Goal: Task Accomplishment & Management: Manage account settings

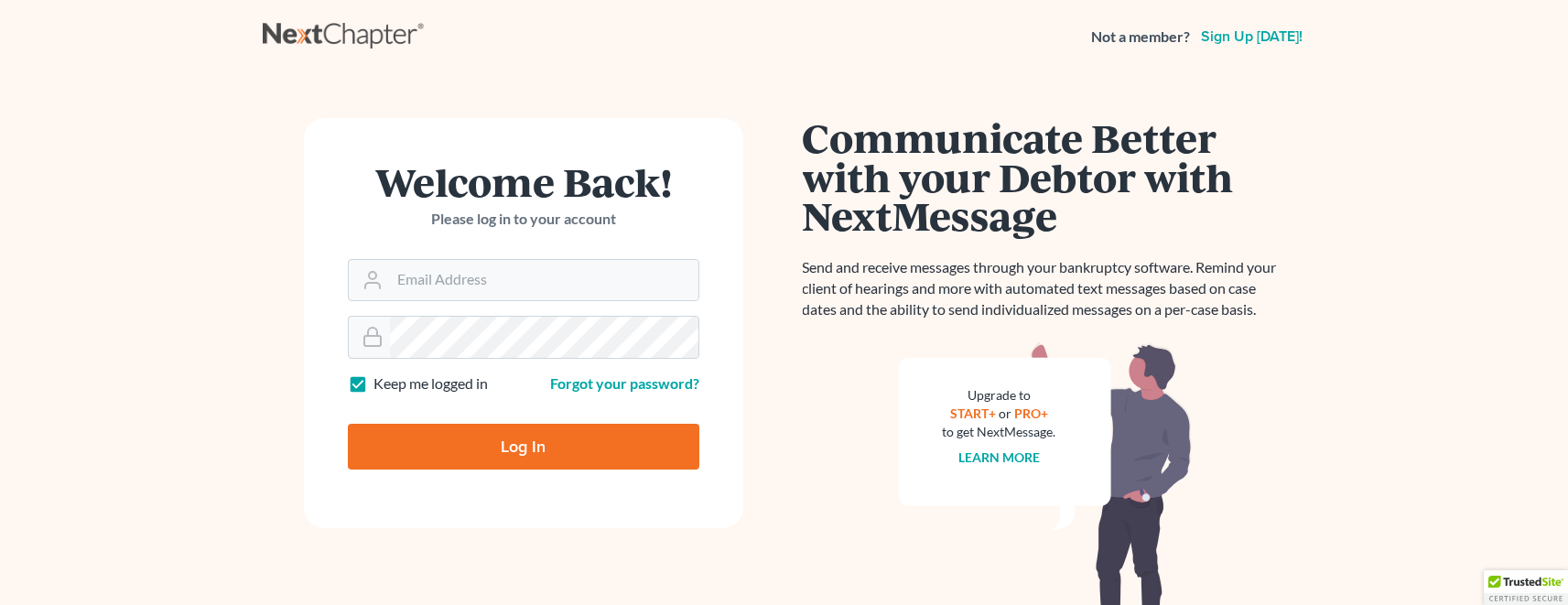
scroll to position [22, 0]
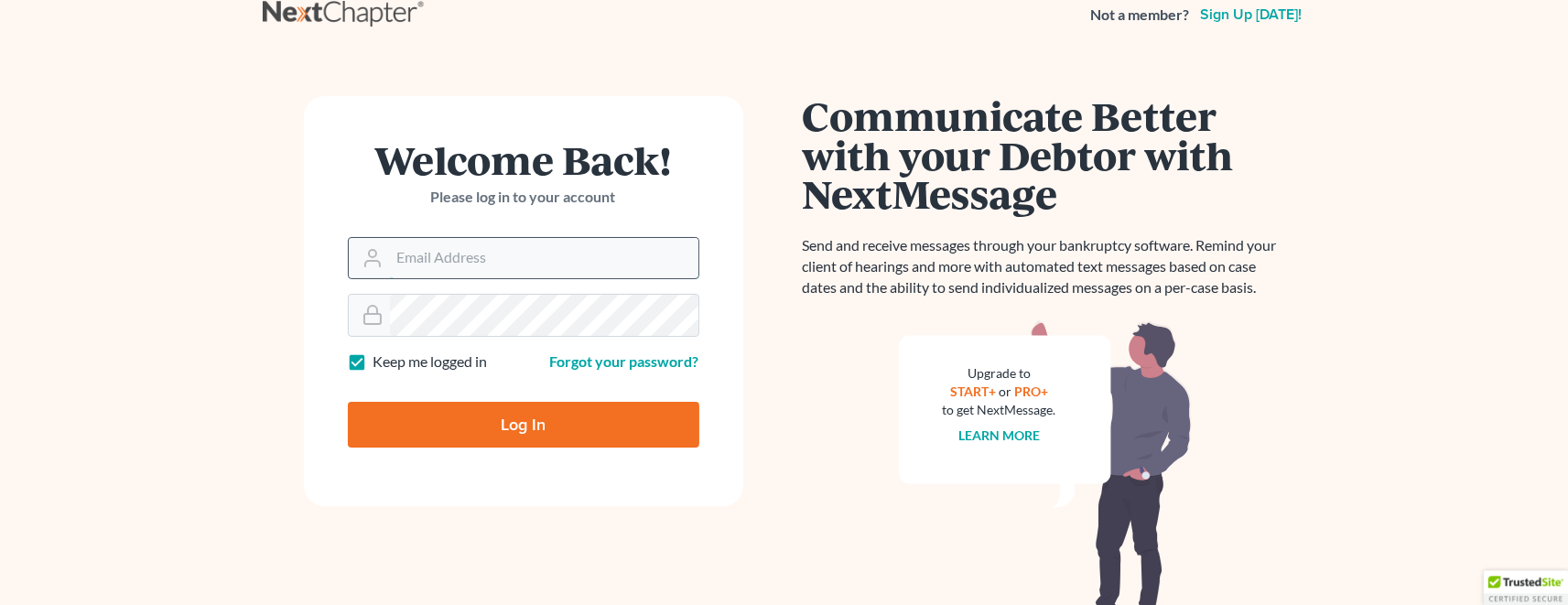
click at [496, 260] on input "Email Address" at bounding box center [544, 258] width 308 height 41
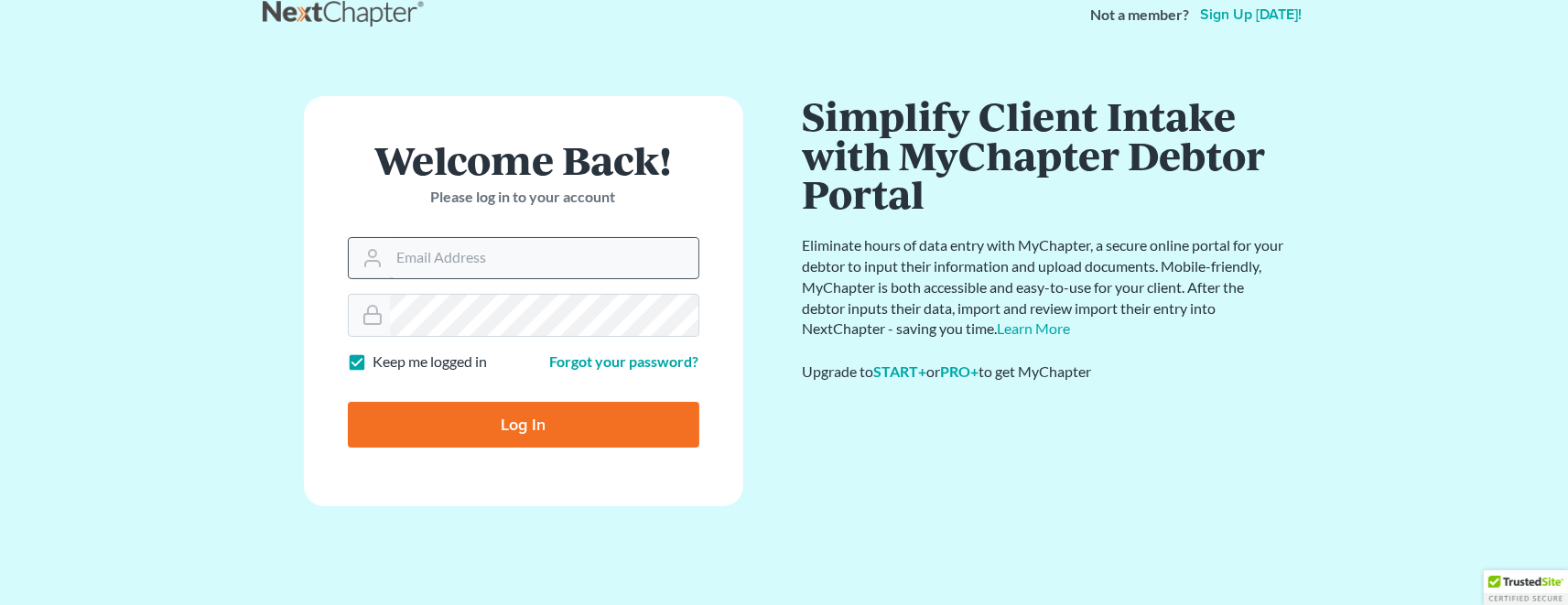
scroll to position [0, 0]
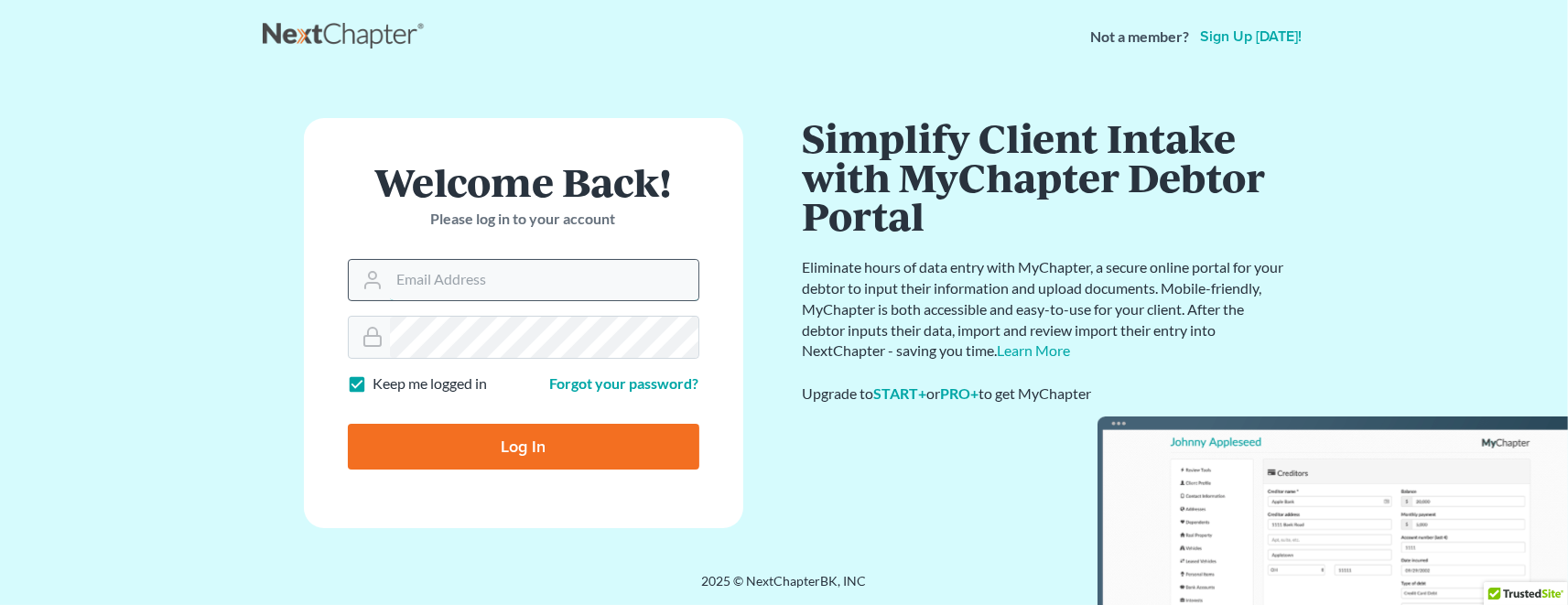
paste input "[EMAIL_ADDRESS][DOMAIN_NAME]"
type input "[EMAIL_ADDRESS][DOMAIN_NAME]"
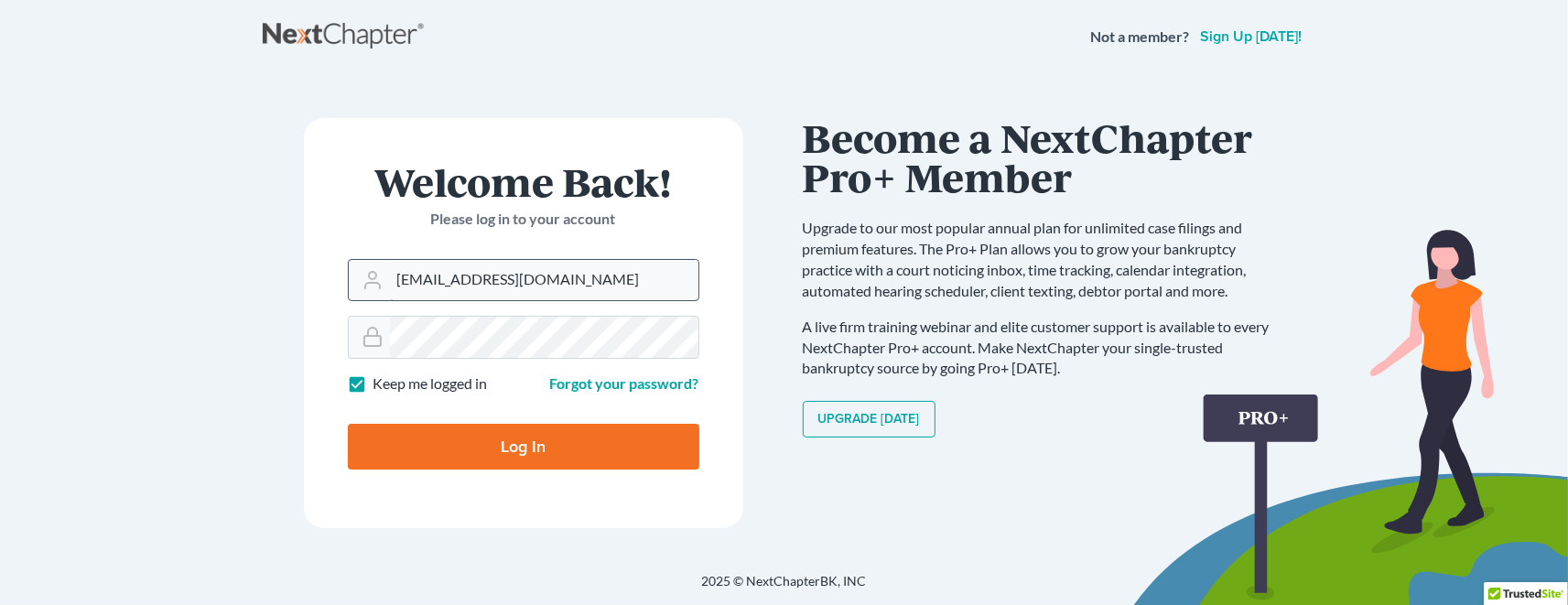
click at [524, 447] on input "Log In" at bounding box center [524, 446] width 351 height 46
type input "Thinking..."
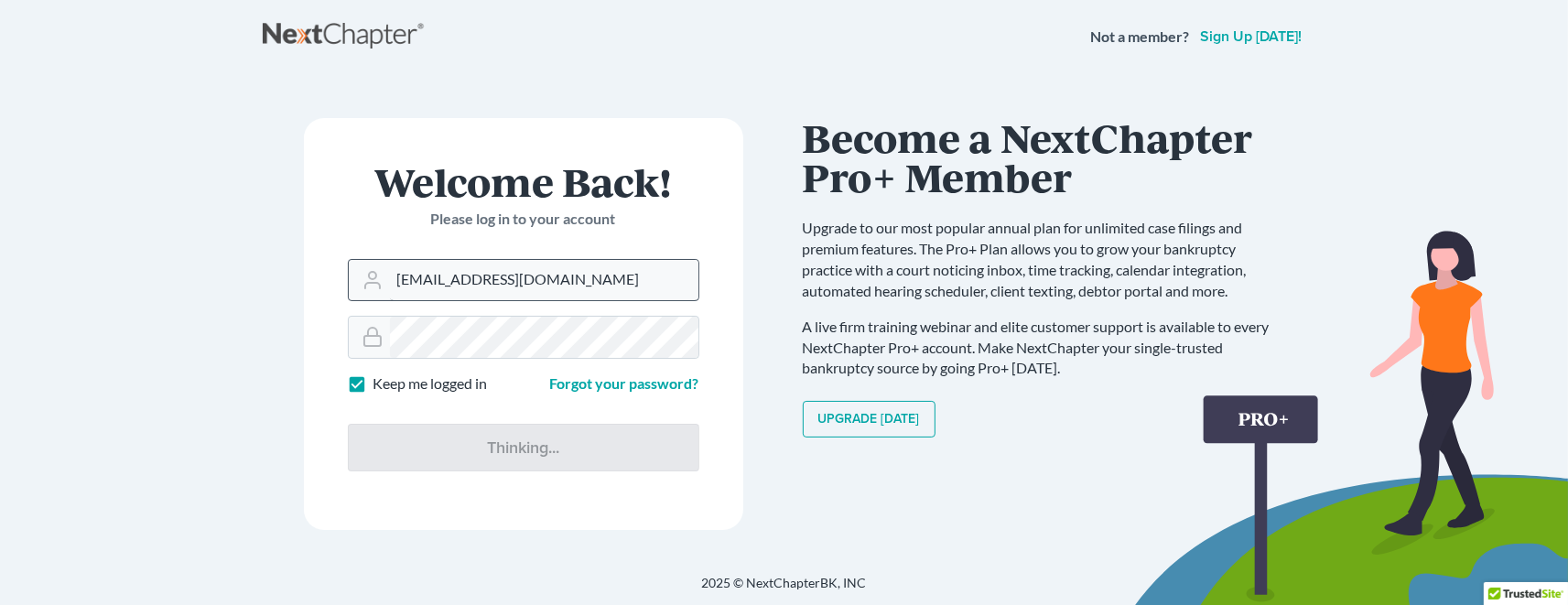
scroll to position [1, 0]
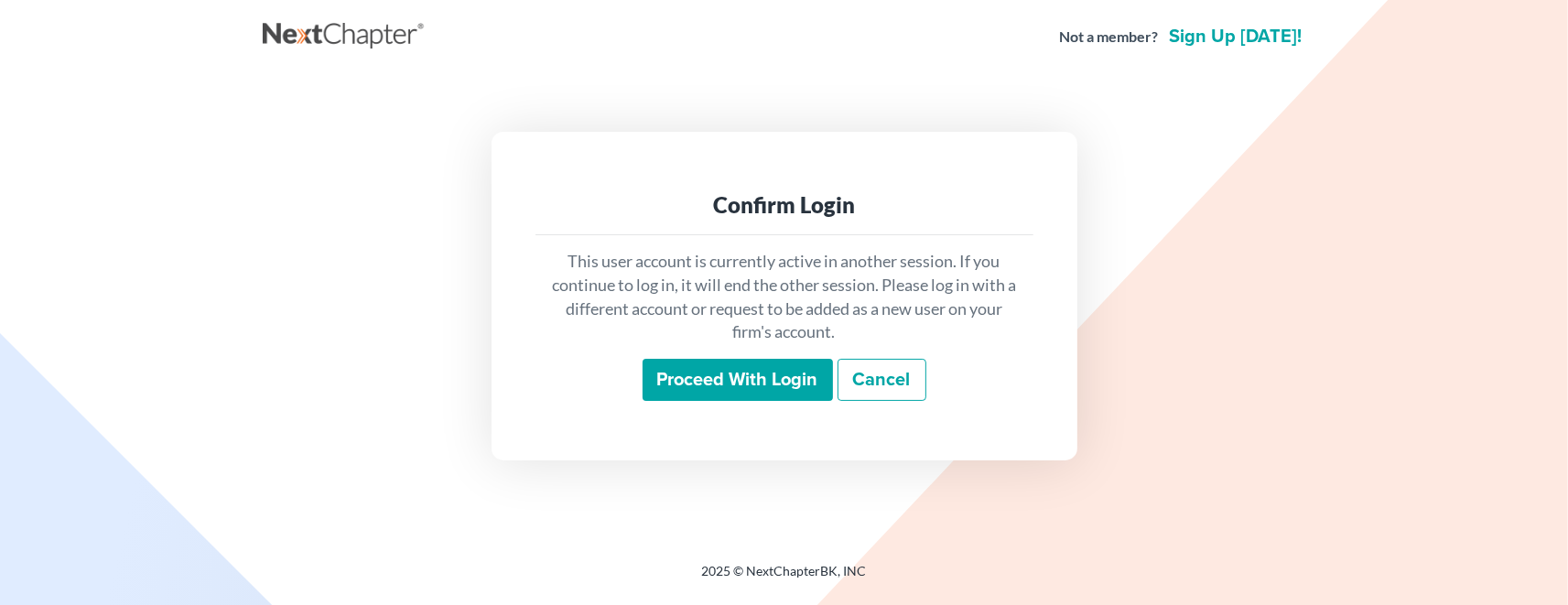
click at [801, 257] on p "This user account is currently active in another session. If you continue to lo…" at bounding box center [784, 297] width 468 height 94
click at [789, 385] on input "Proceed with login" at bounding box center [738, 379] width 190 height 42
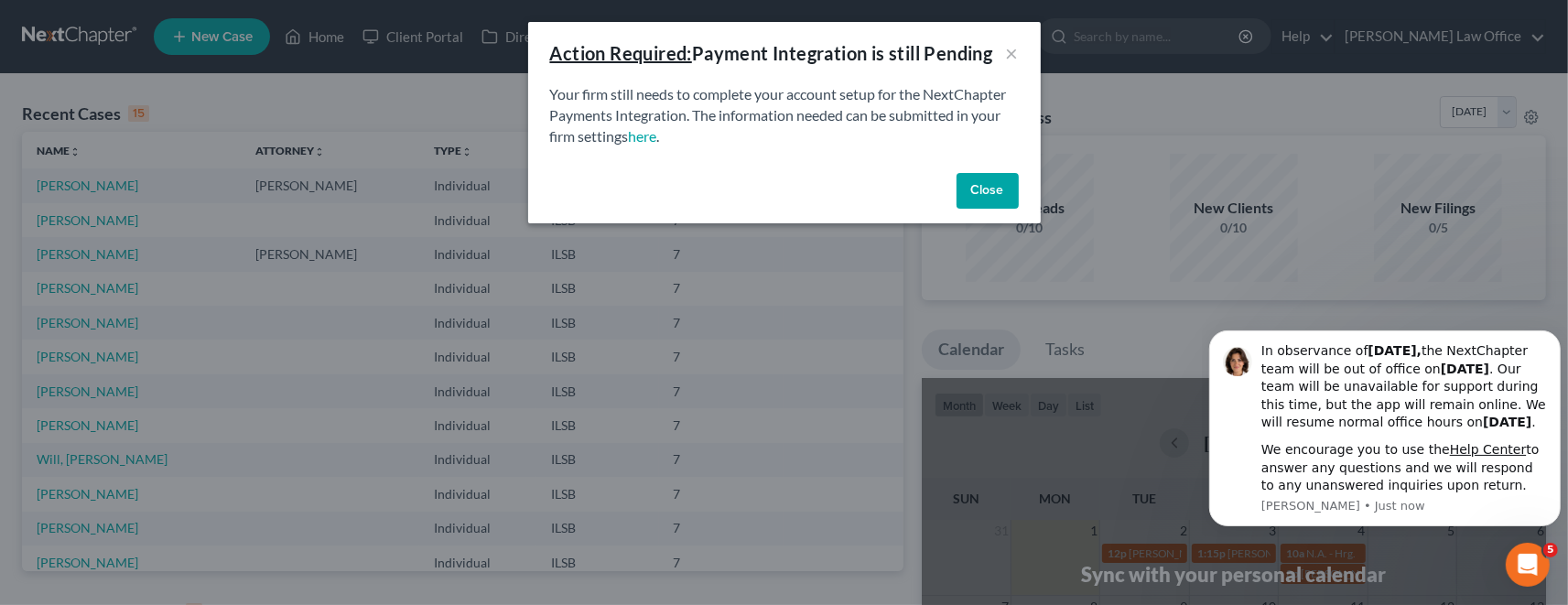
click at [992, 197] on button "Close" at bounding box center [987, 191] width 62 height 37
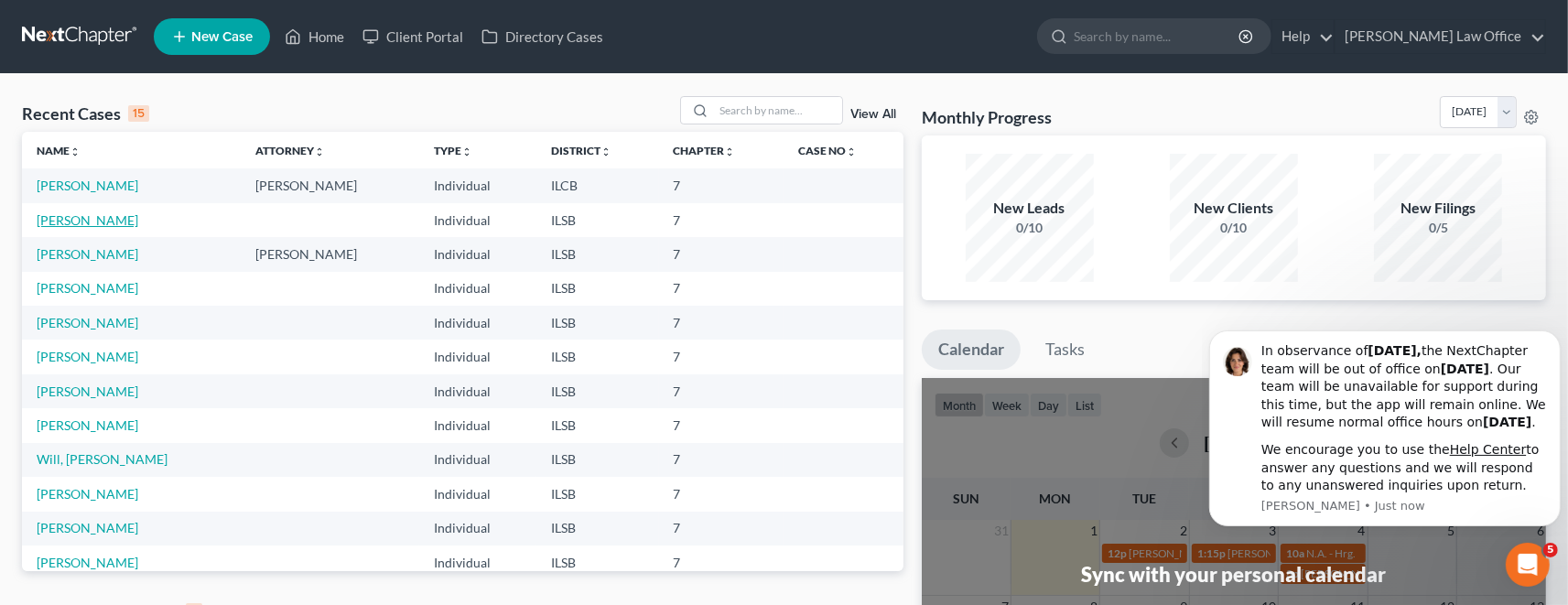
click at [77, 220] on link "[PERSON_NAME]" at bounding box center [87, 220] width 102 height 16
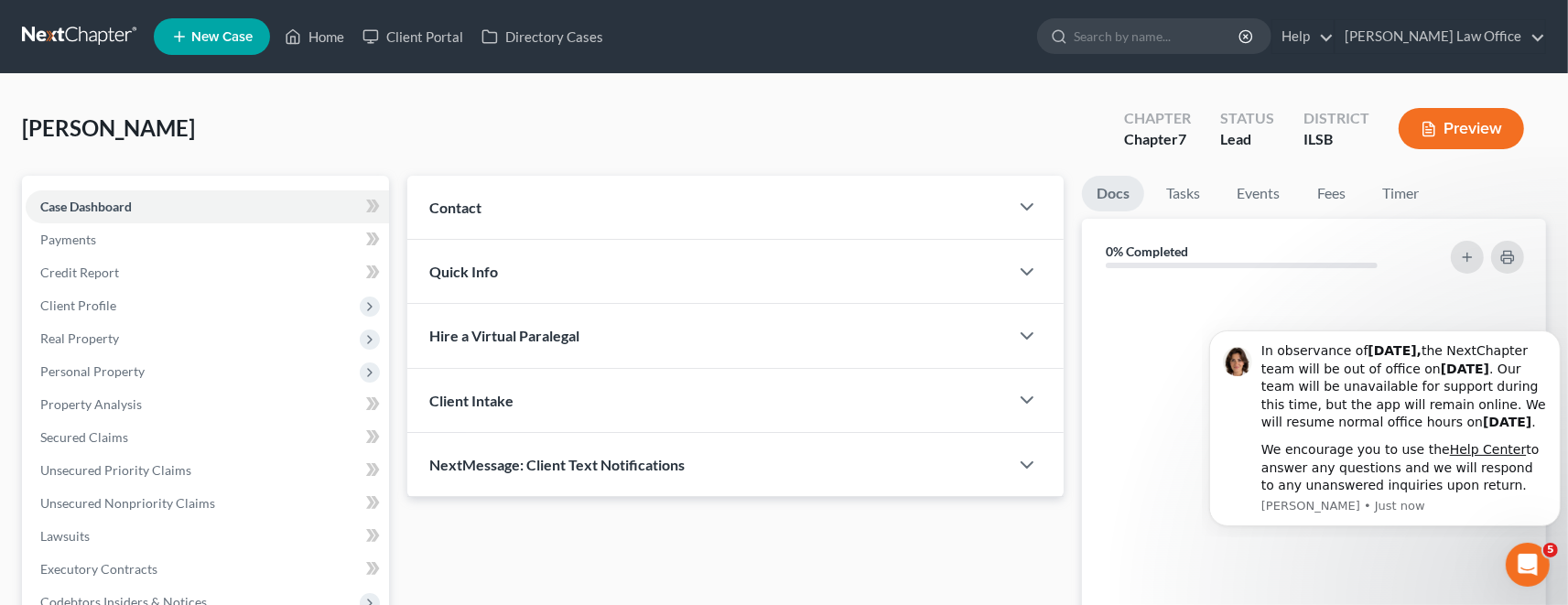
scroll to position [25, 0]
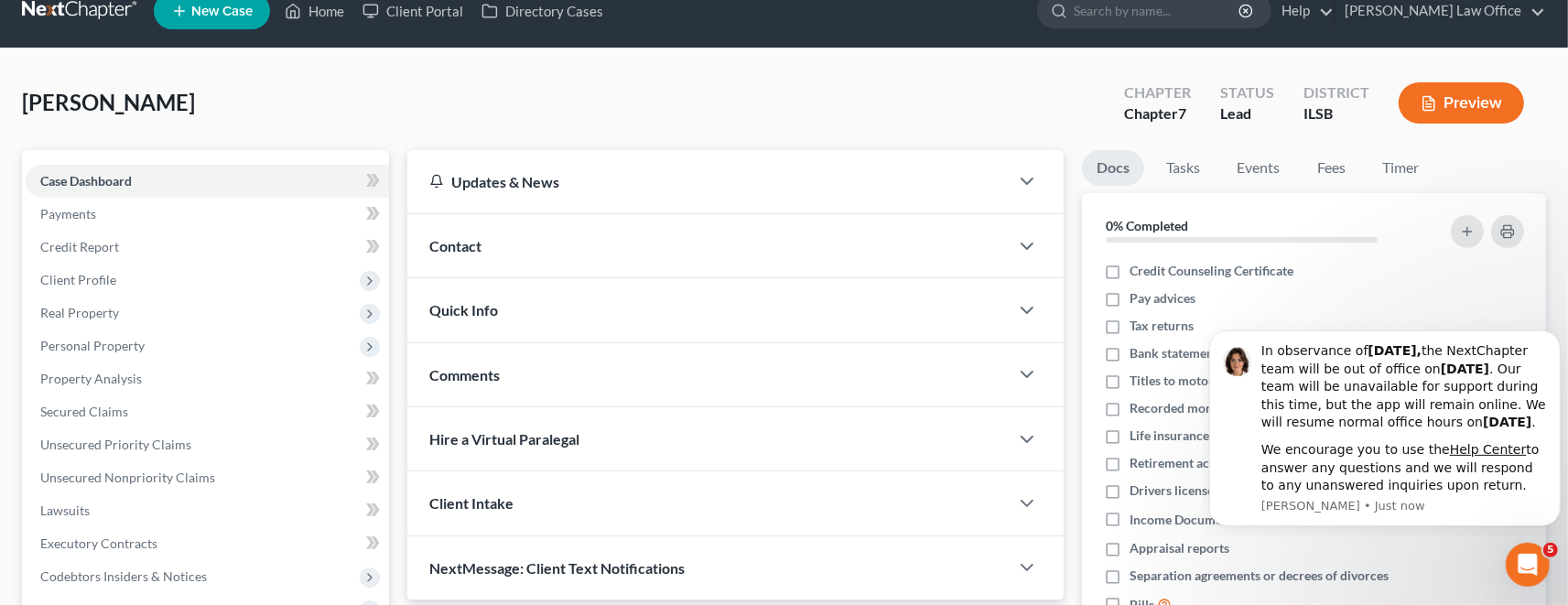
click at [473, 245] on span "Contact" at bounding box center [456, 245] width 52 height 17
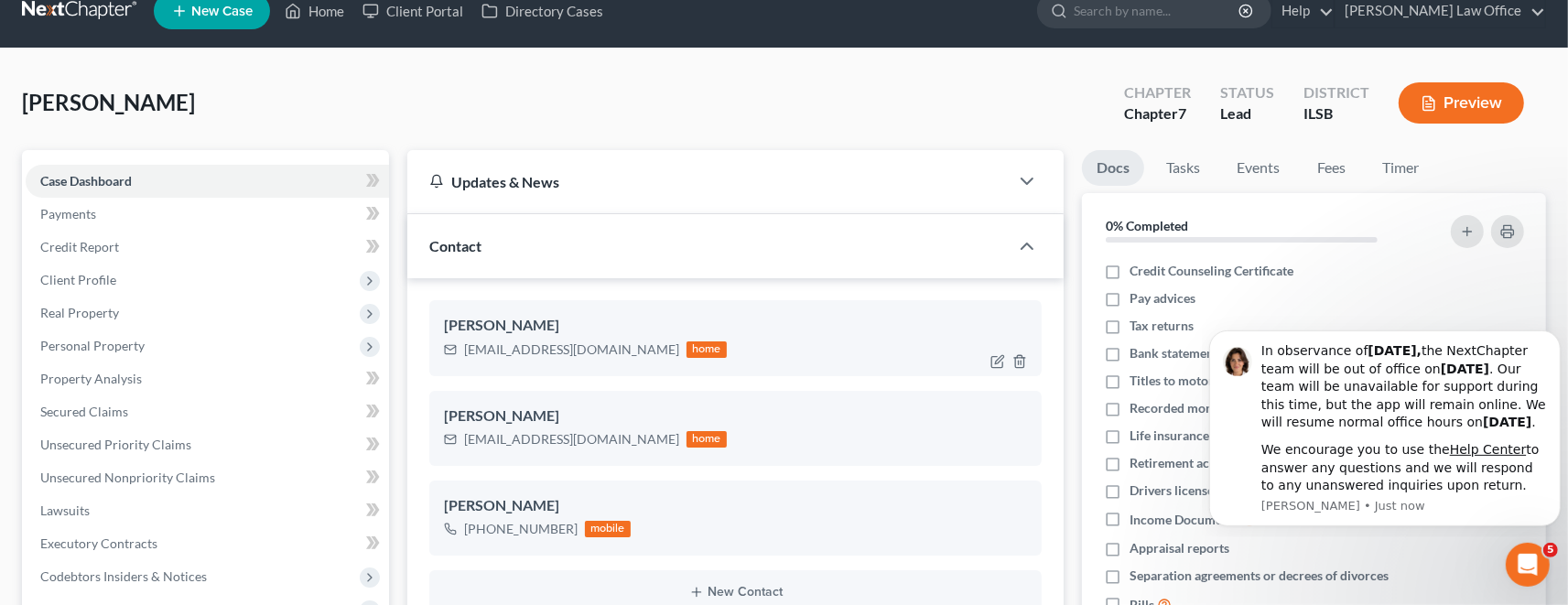
click at [517, 328] on div "[PERSON_NAME]" at bounding box center [735, 326] width 583 height 22
click at [510, 418] on div "[PERSON_NAME]" at bounding box center [735, 416] width 583 height 22
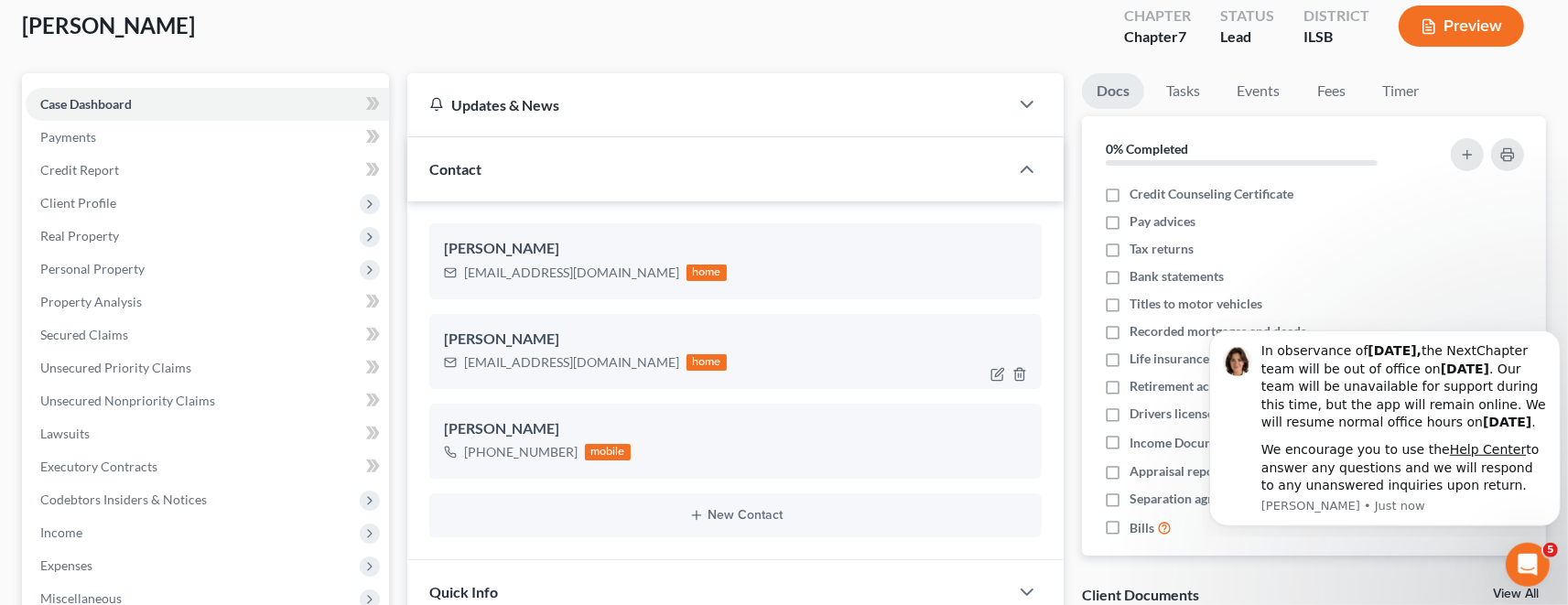
scroll to position [126, 0]
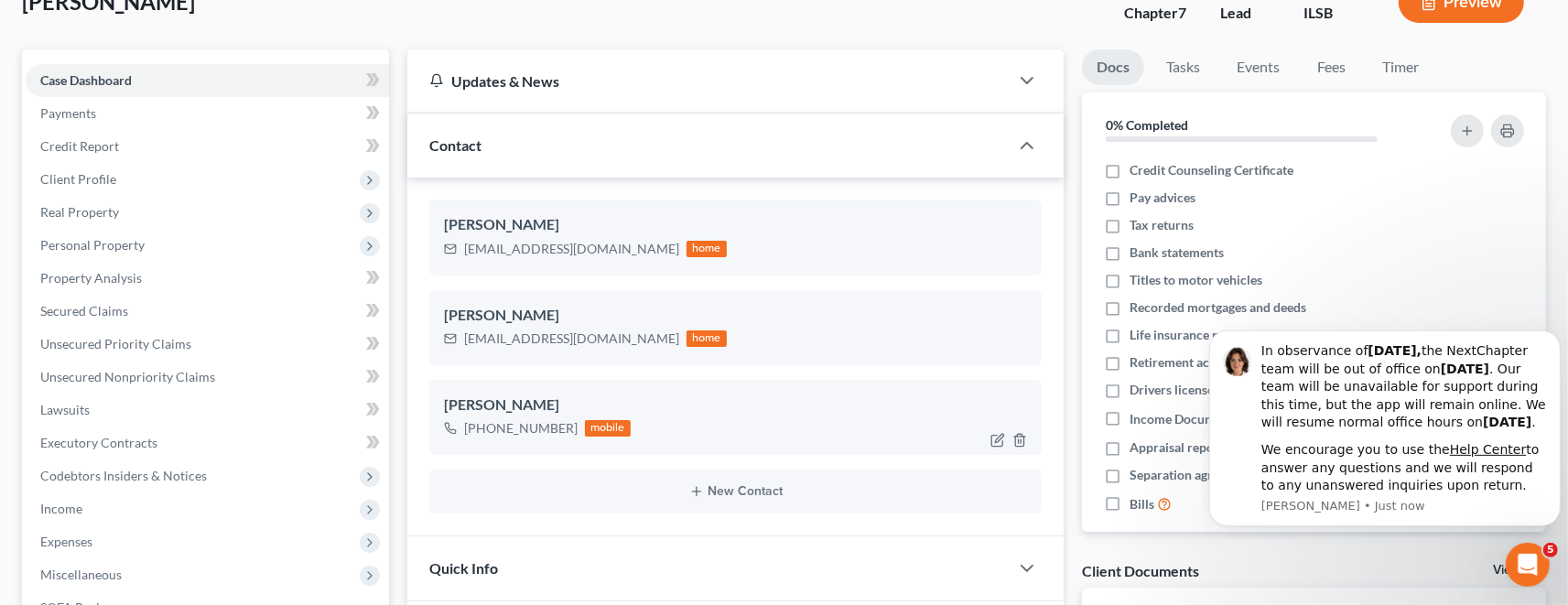
click at [507, 398] on div "[PERSON_NAME]" at bounding box center [735, 405] width 583 height 22
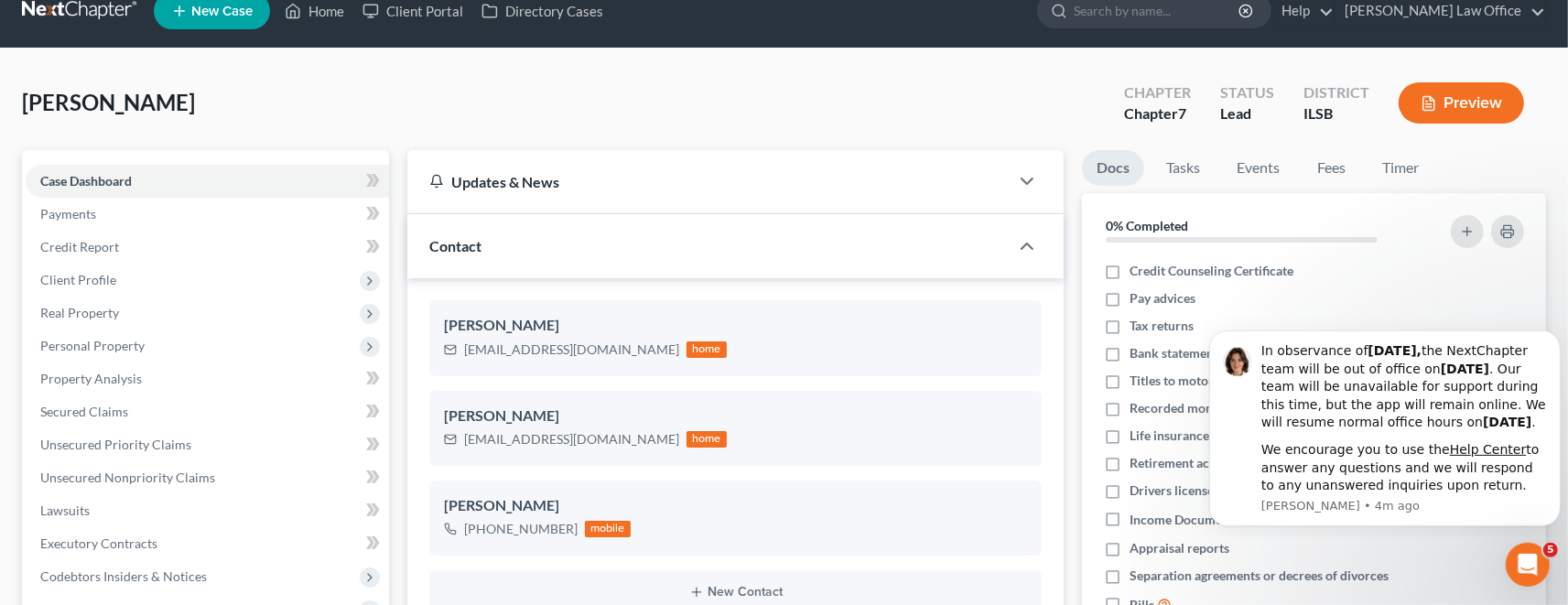
click at [472, 243] on span "Contact" at bounding box center [456, 245] width 52 height 17
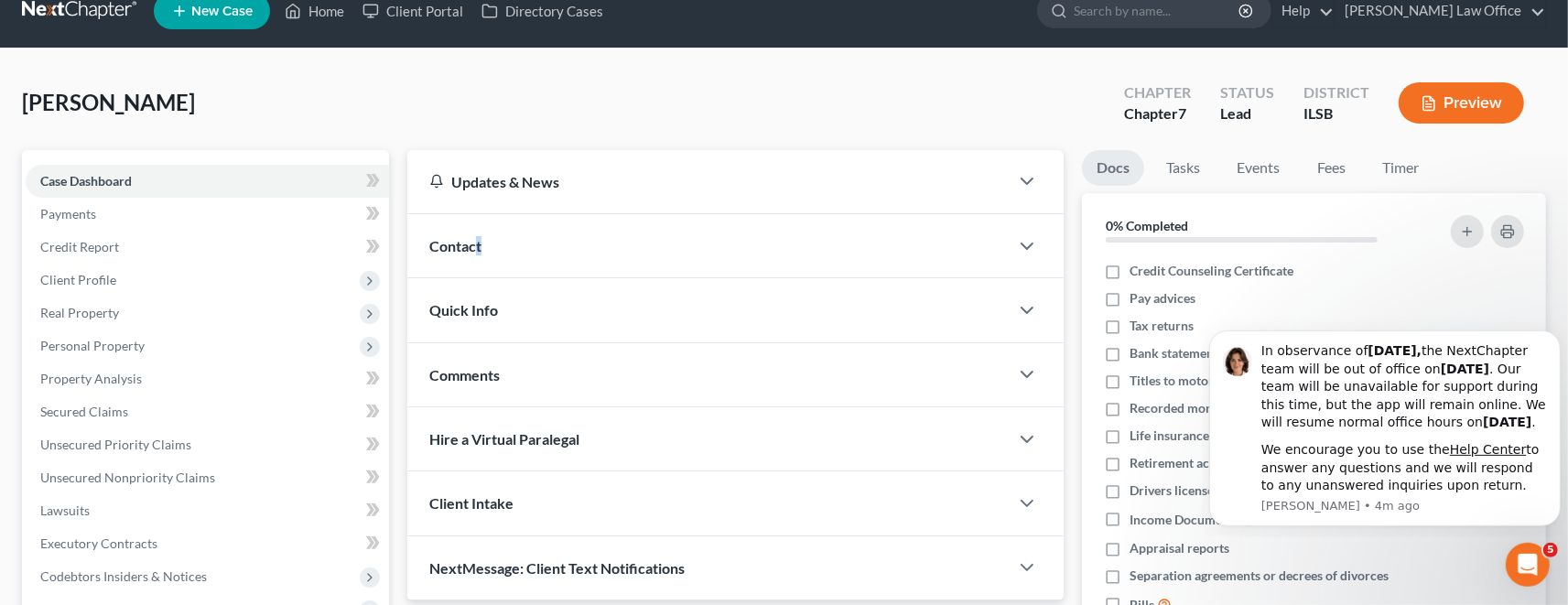
click at [479, 246] on span "Contact" at bounding box center [456, 245] width 52 height 17
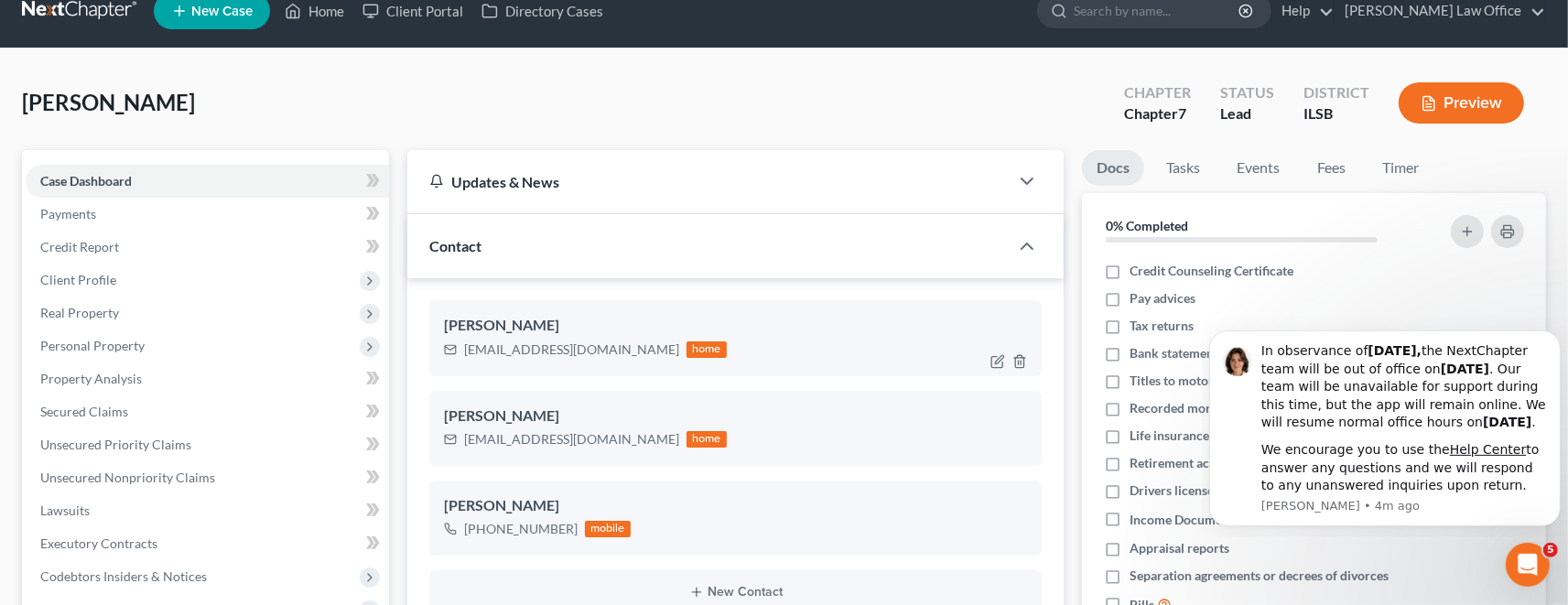
click at [1005, 354] on div at bounding box center [1012, 362] width 58 height 29
click at [1003, 358] on icon "button" at bounding box center [997, 361] width 15 height 15
select select "0"
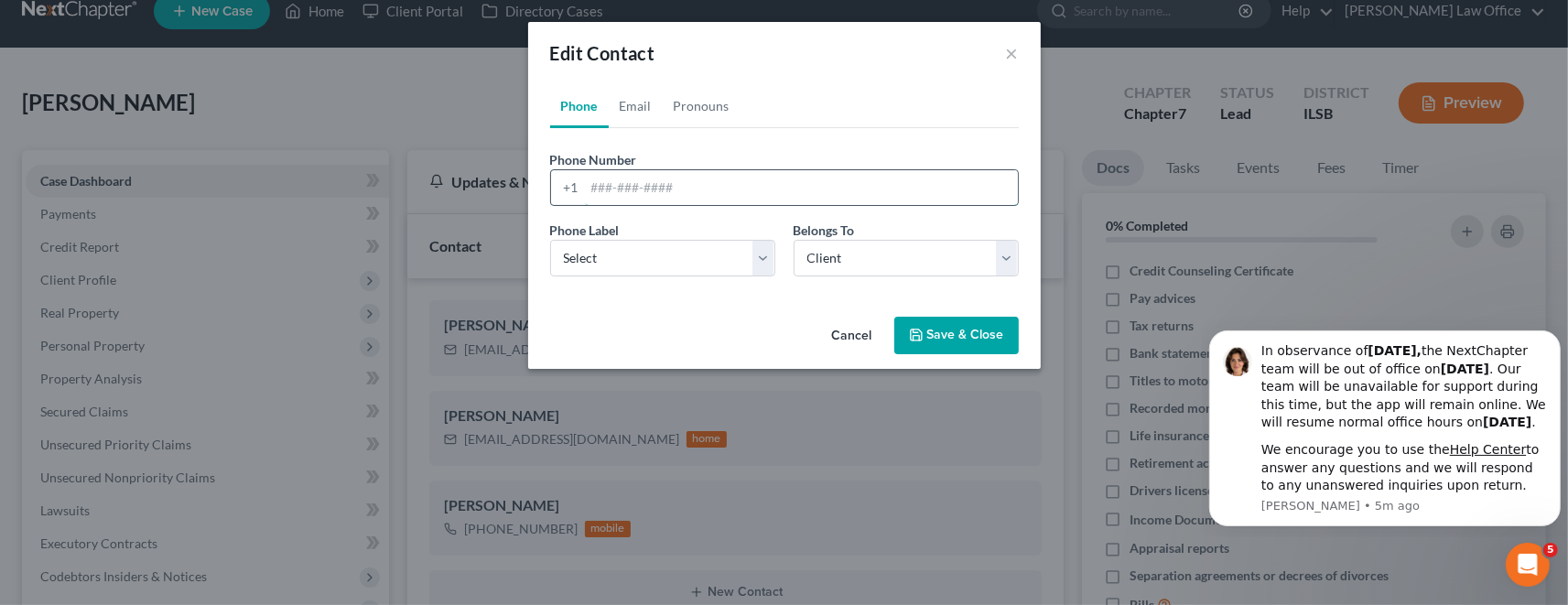
click at [626, 183] on input "tel" at bounding box center [801, 188] width 432 height 35
type input "618"
click at [637, 188] on input "618" at bounding box center [801, 188] width 432 height 35
click at [639, 188] on input "618" at bounding box center [801, 188] width 432 height 35
click at [876, 339] on button "Cancel" at bounding box center [852, 336] width 70 height 37
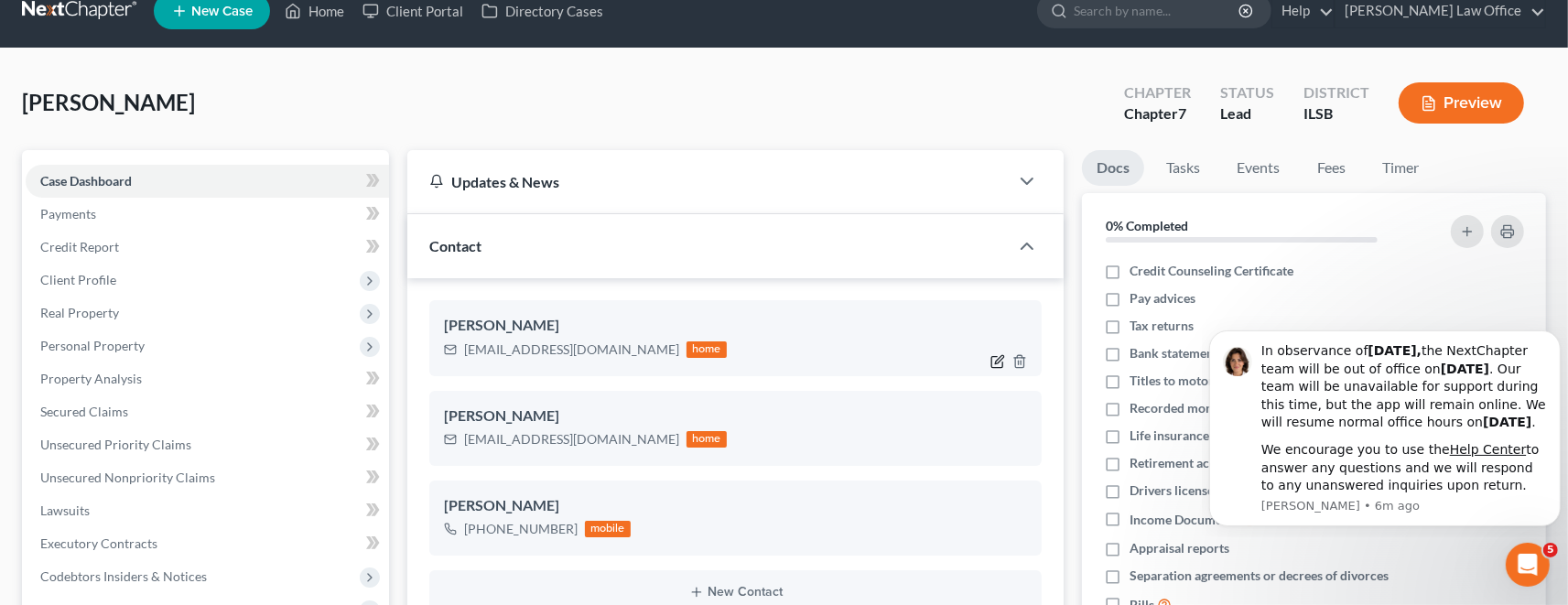
click at [1001, 358] on icon "button" at bounding box center [997, 361] width 15 height 15
select select "0"
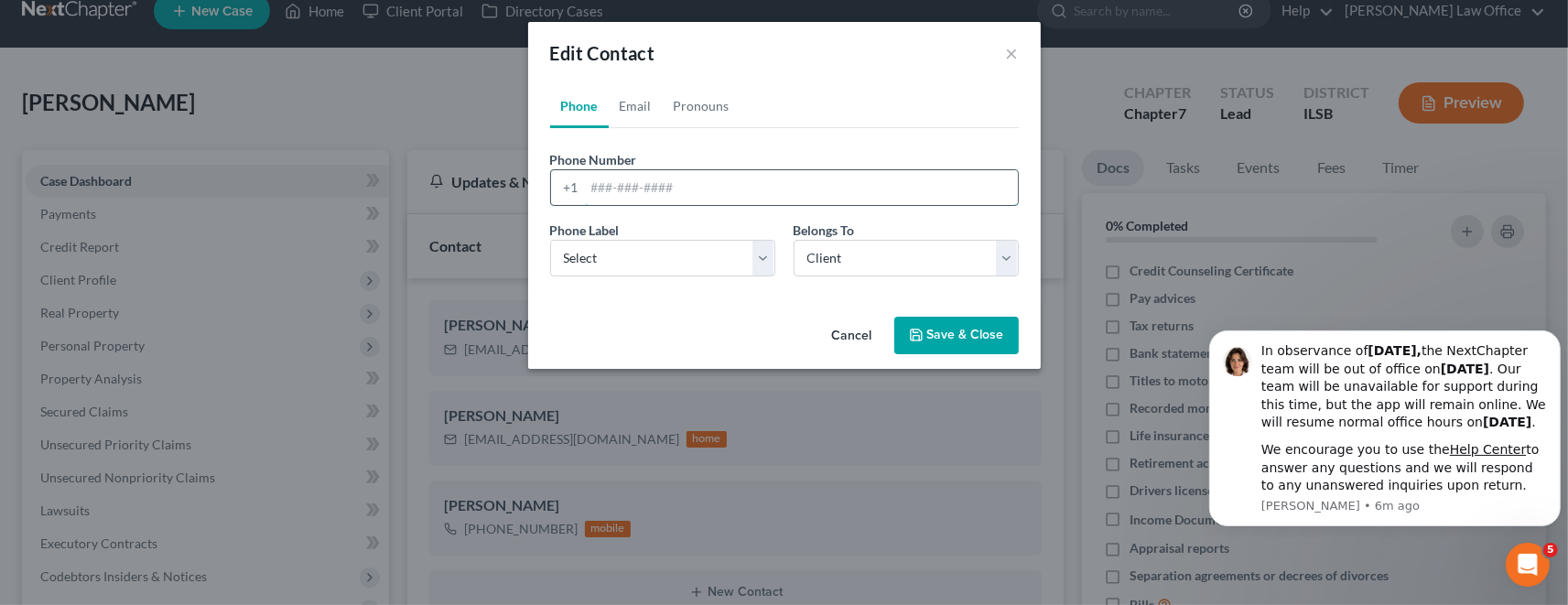
click at [639, 187] on input "tel" at bounding box center [801, 188] width 432 height 35
type input "[PHONE_NUMBER]"
click at [550, 239] on select "Select Mobile Home Work Other" at bounding box center [662, 258] width 225 height 37
select select "0"
click option "Mobile" at bounding box center [0, 0] width 0 height 0
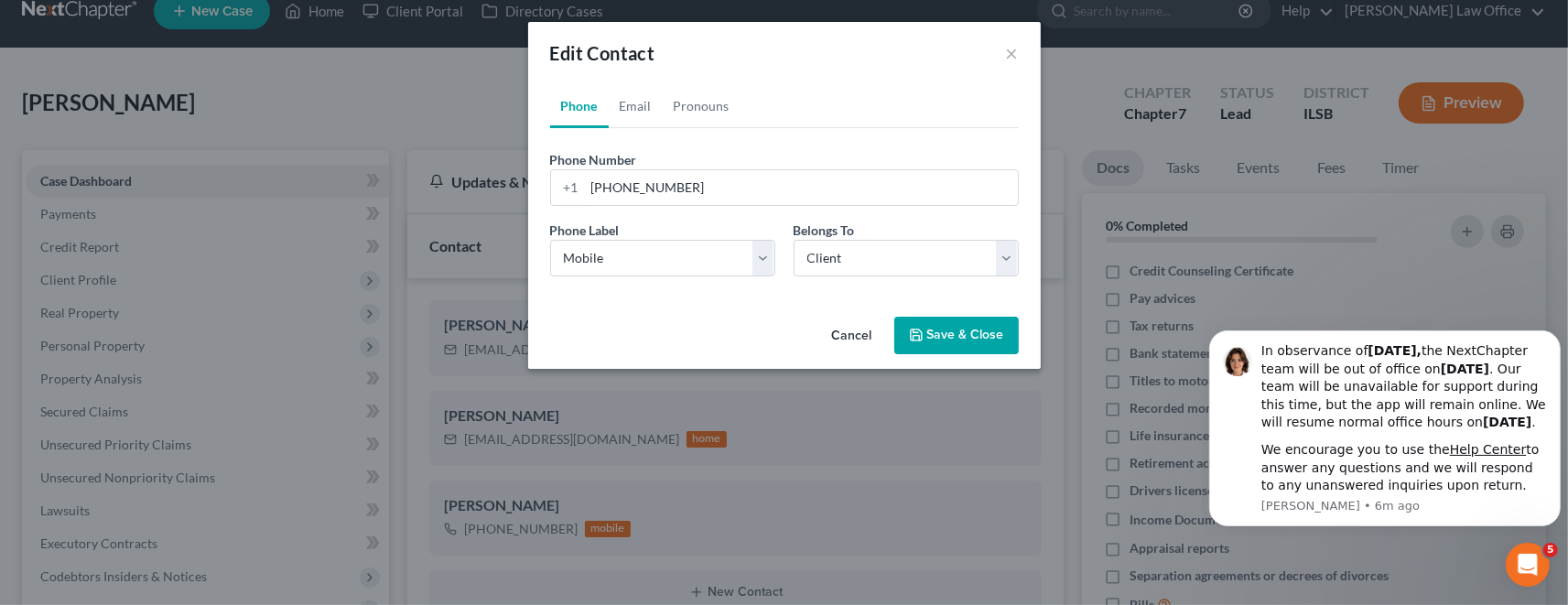
click at [955, 334] on button "Save & Close" at bounding box center [956, 336] width 124 height 39
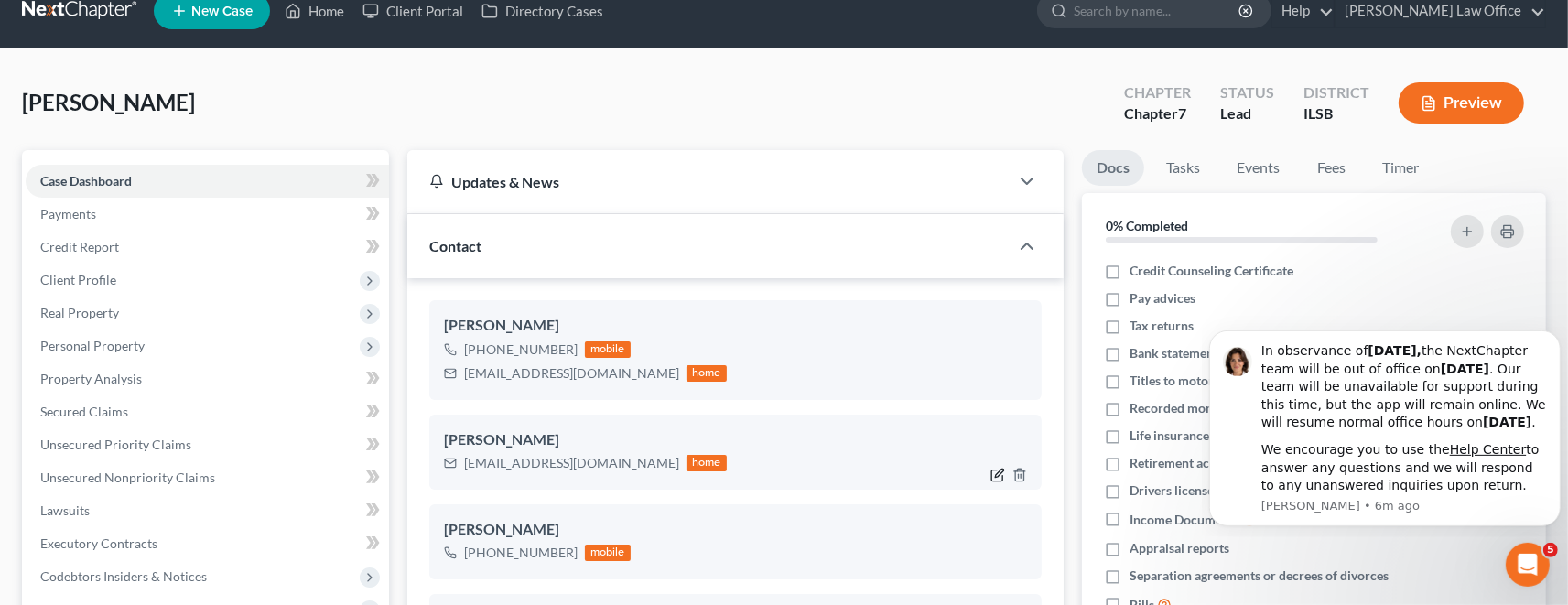
click at [995, 468] on icon "button" at bounding box center [997, 474] width 15 height 15
select select "0"
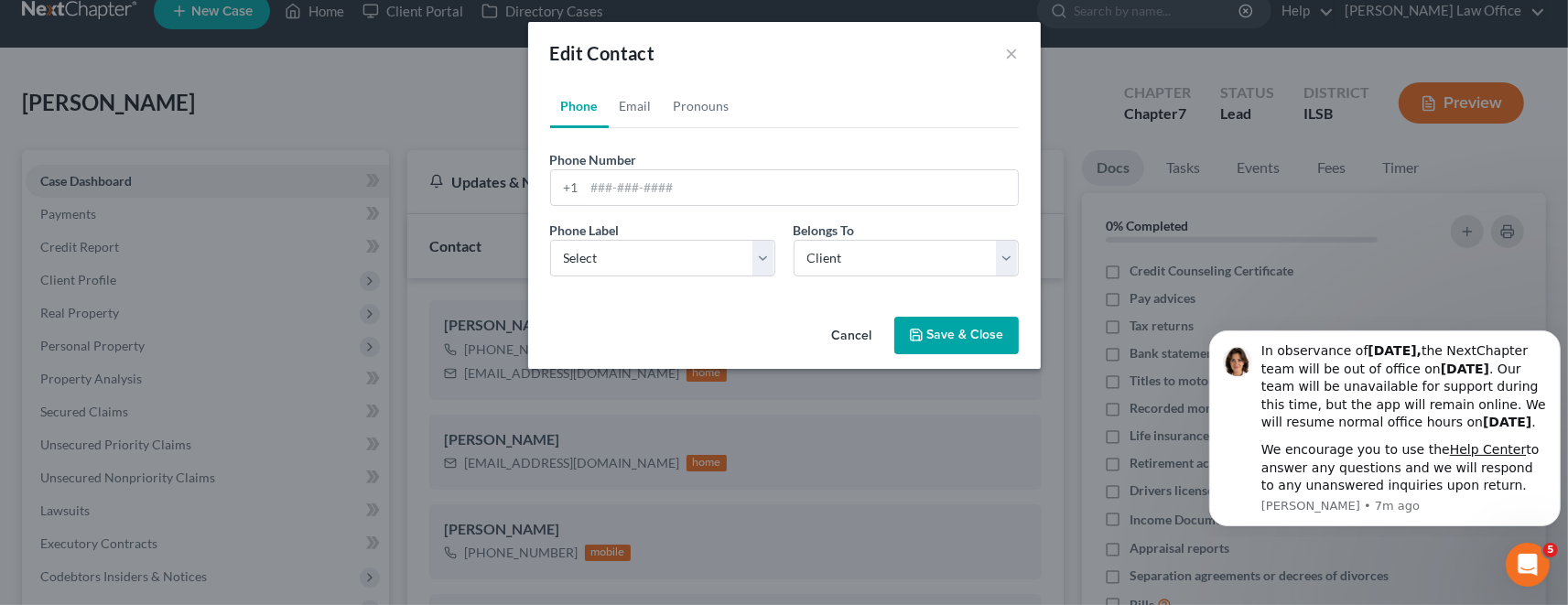
click at [864, 340] on button "Cancel" at bounding box center [852, 336] width 70 height 37
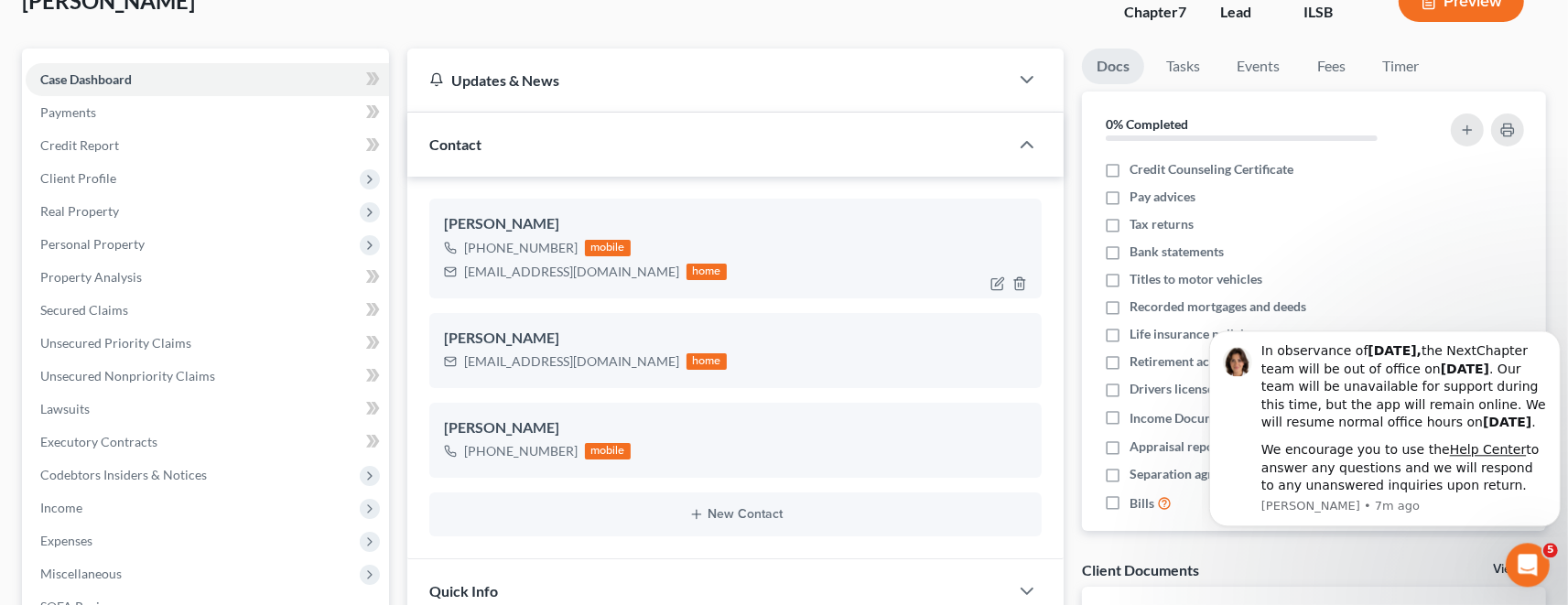
scroll to position [227, 0]
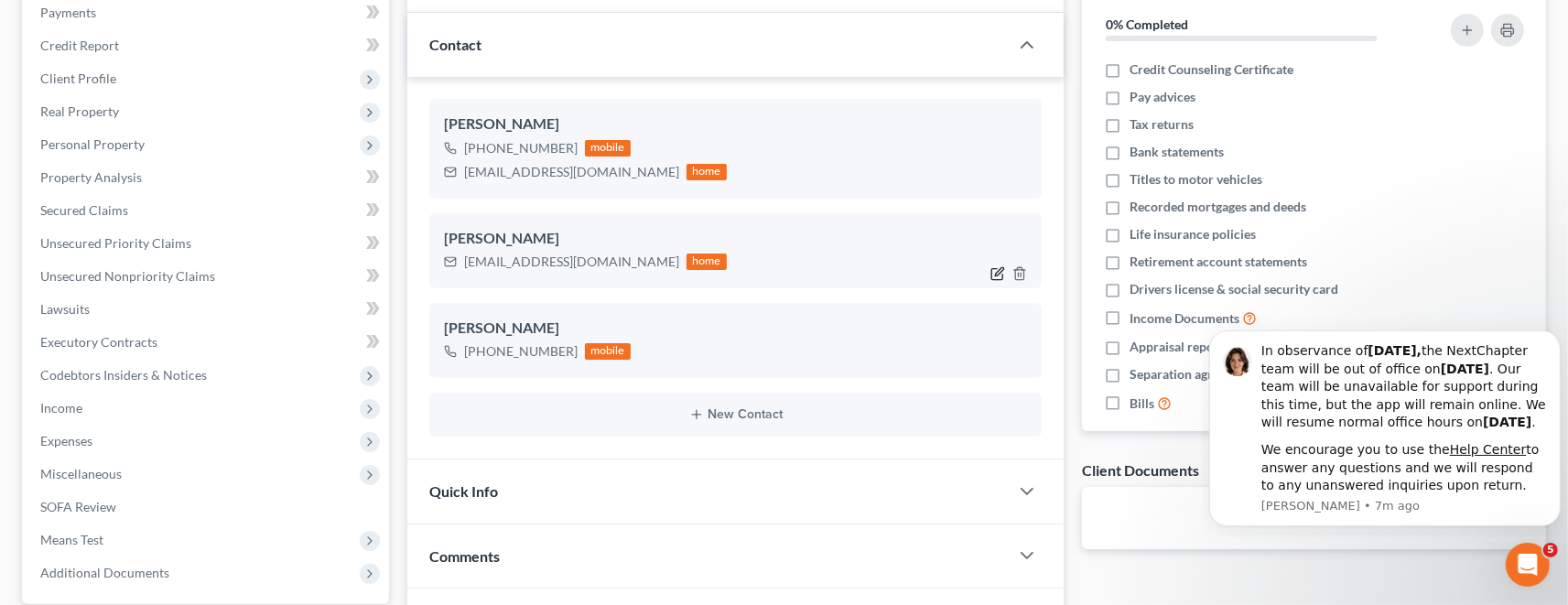
click at [996, 275] on icon "button" at bounding box center [997, 273] width 15 height 15
select select "0"
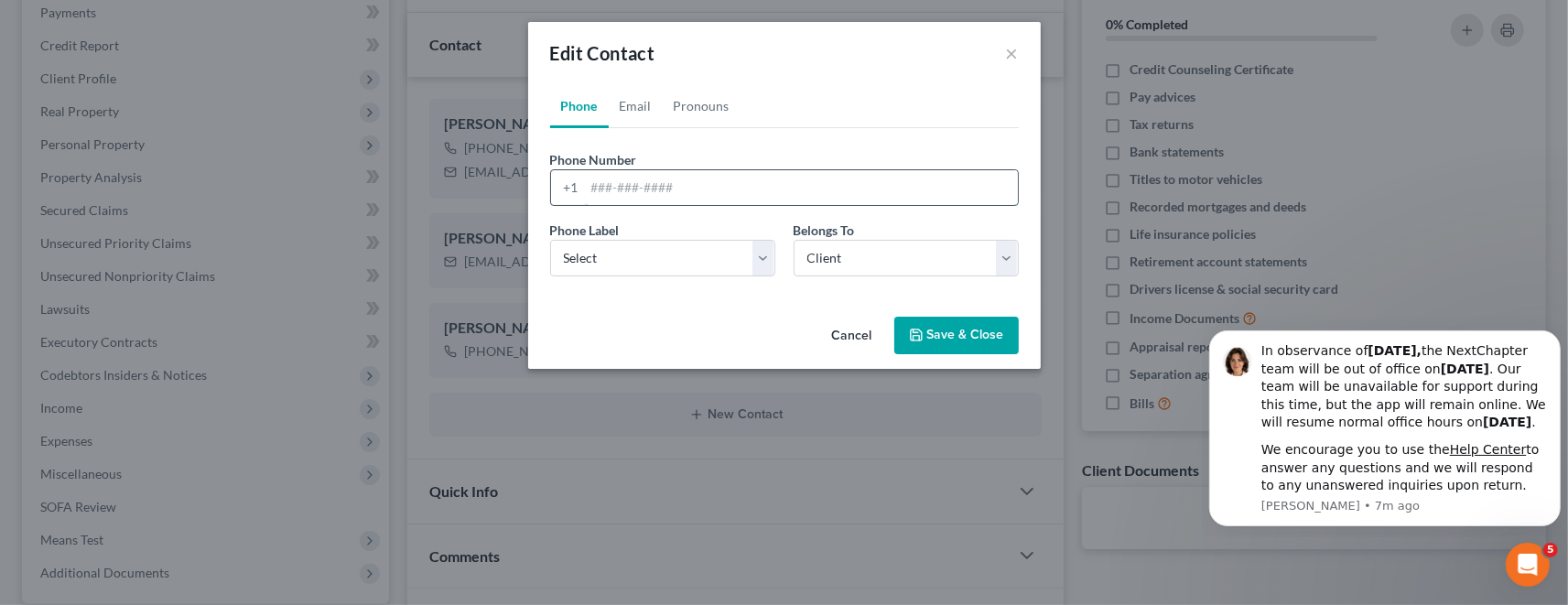
click at [649, 187] on input "tel" at bounding box center [801, 188] width 432 height 35
type input "[PHONE_NUMBER]"
select select "0"
click at [957, 334] on button "Save & Close" at bounding box center [956, 336] width 124 height 39
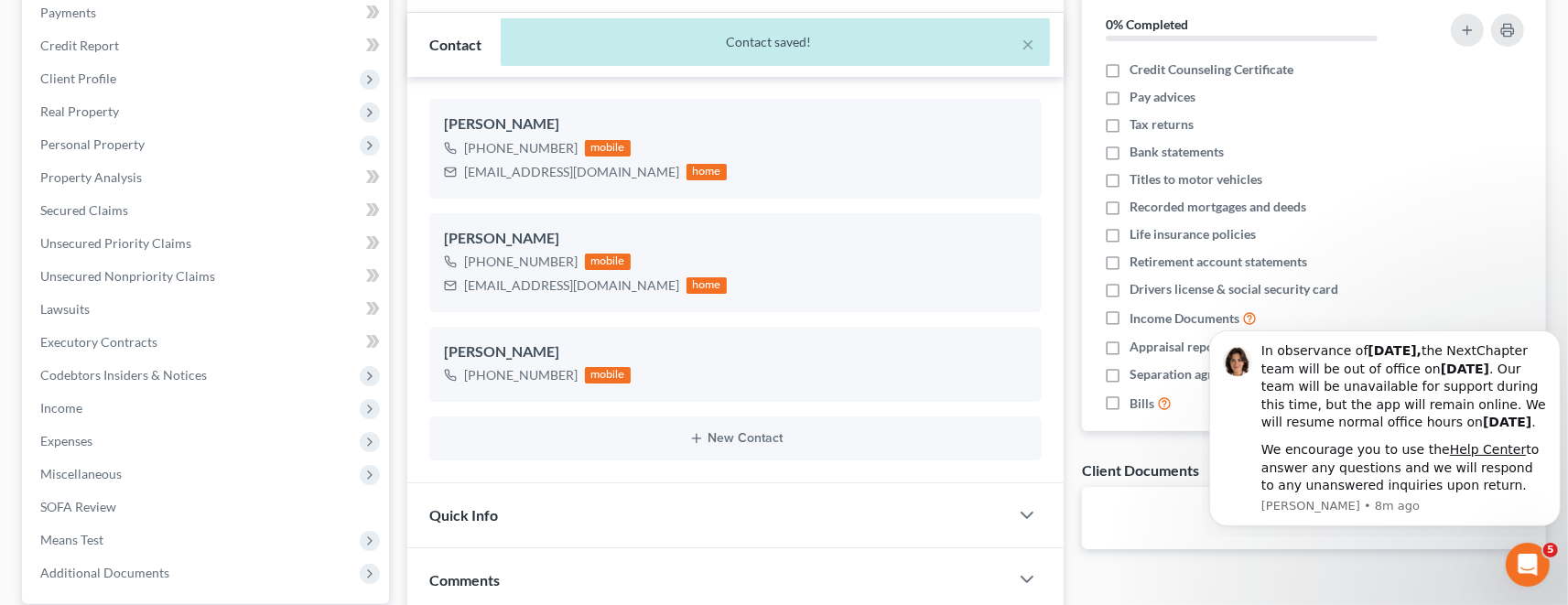
scroll to position [25, 0]
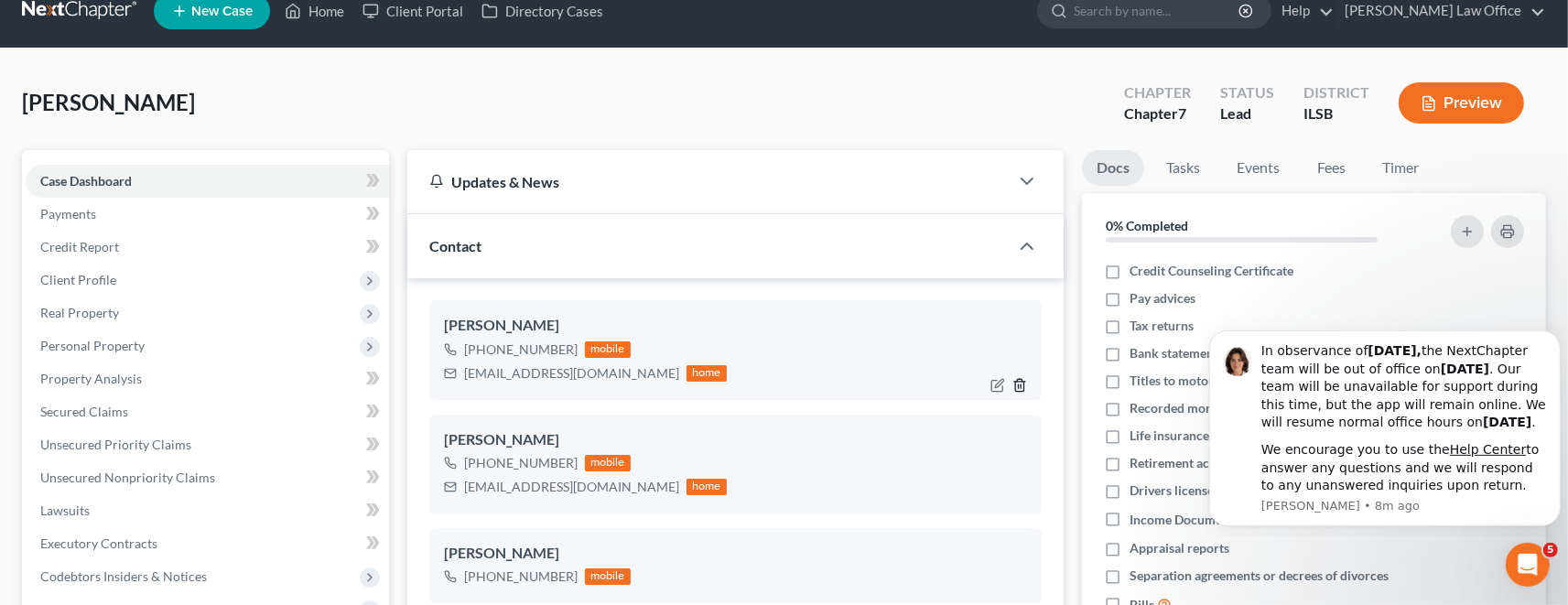
click at [1023, 382] on icon "button" at bounding box center [1019, 385] width 15 height 15
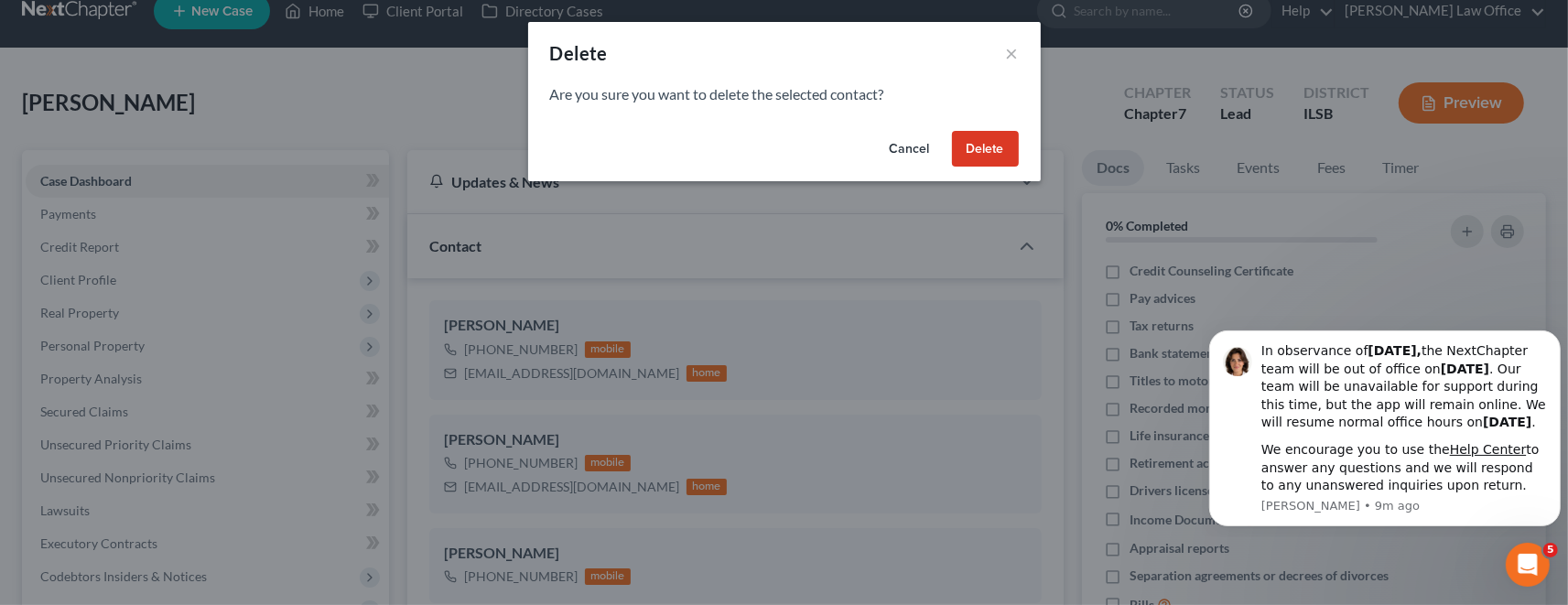
click at [997, 151] on button "Delete" at bounding box center [985, 149] width 67 height 37
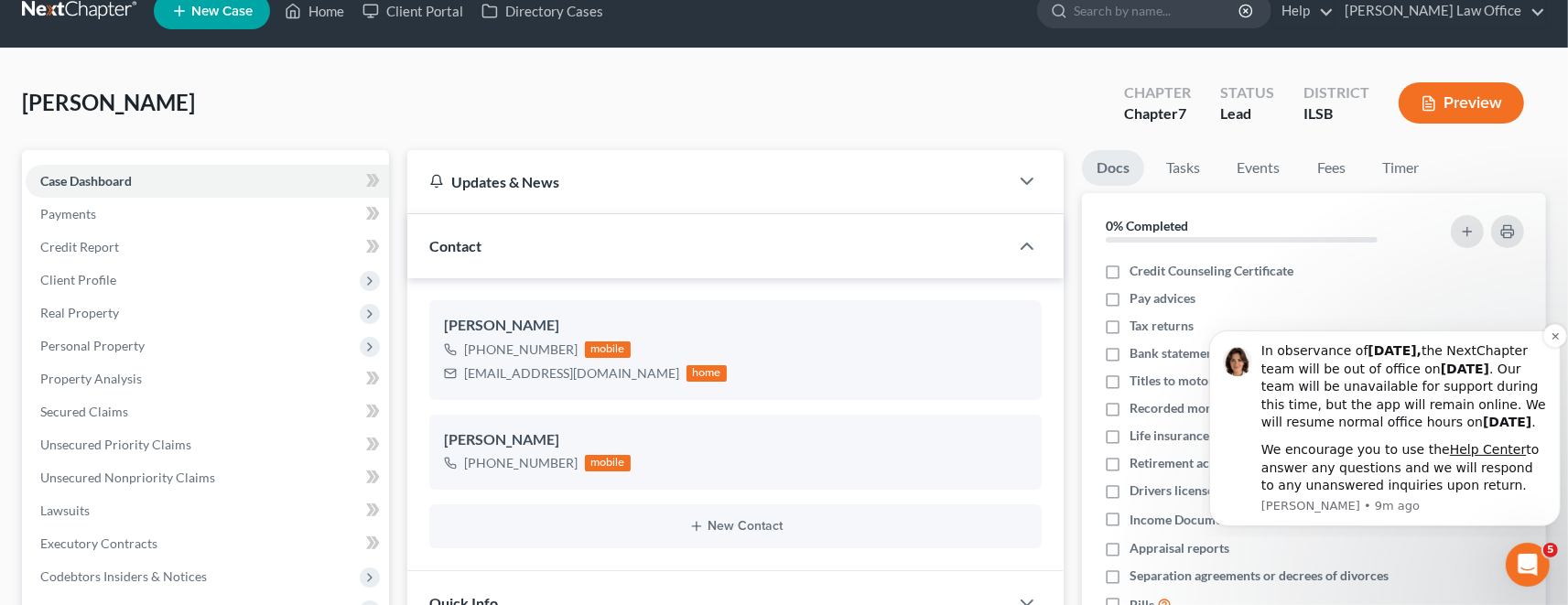
click at [1459, 383] on div "In observance of [DATE], the NextChapter team will be out of office [DATE][DATE…" at bounding box center [1403, 386] width 285 height 89
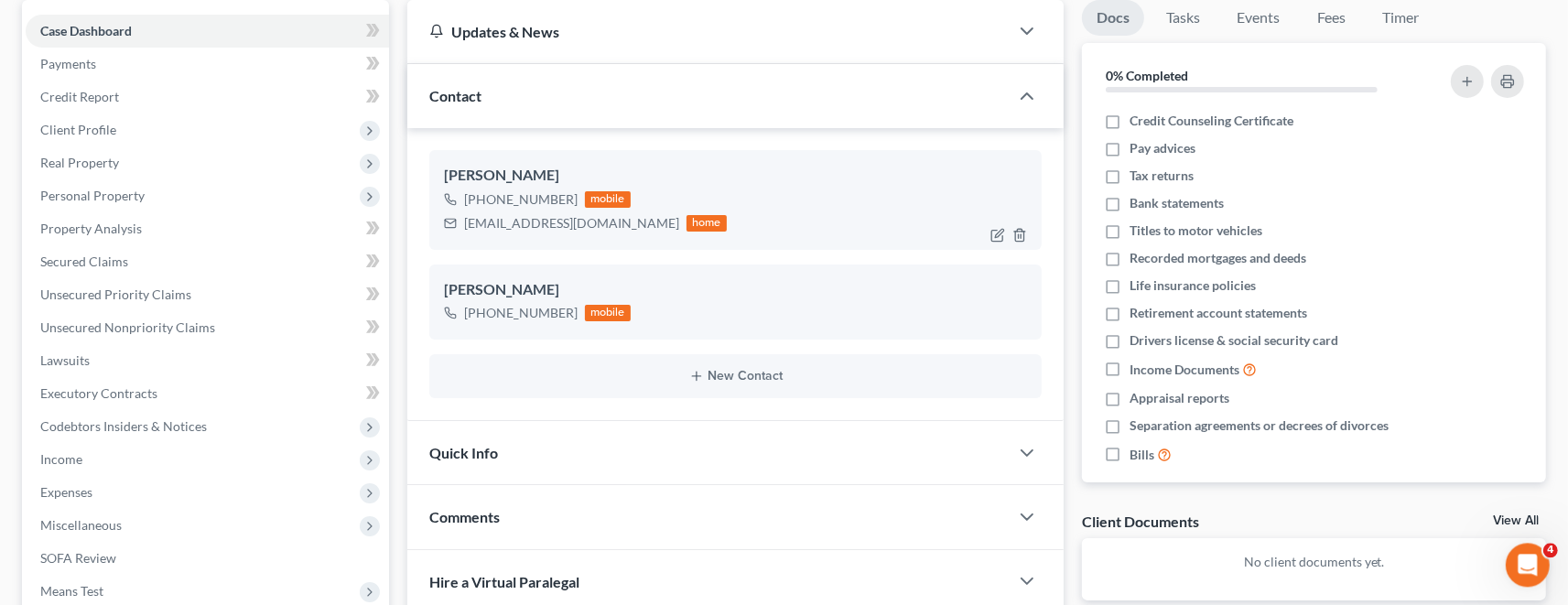
scroll to position [227, 0]
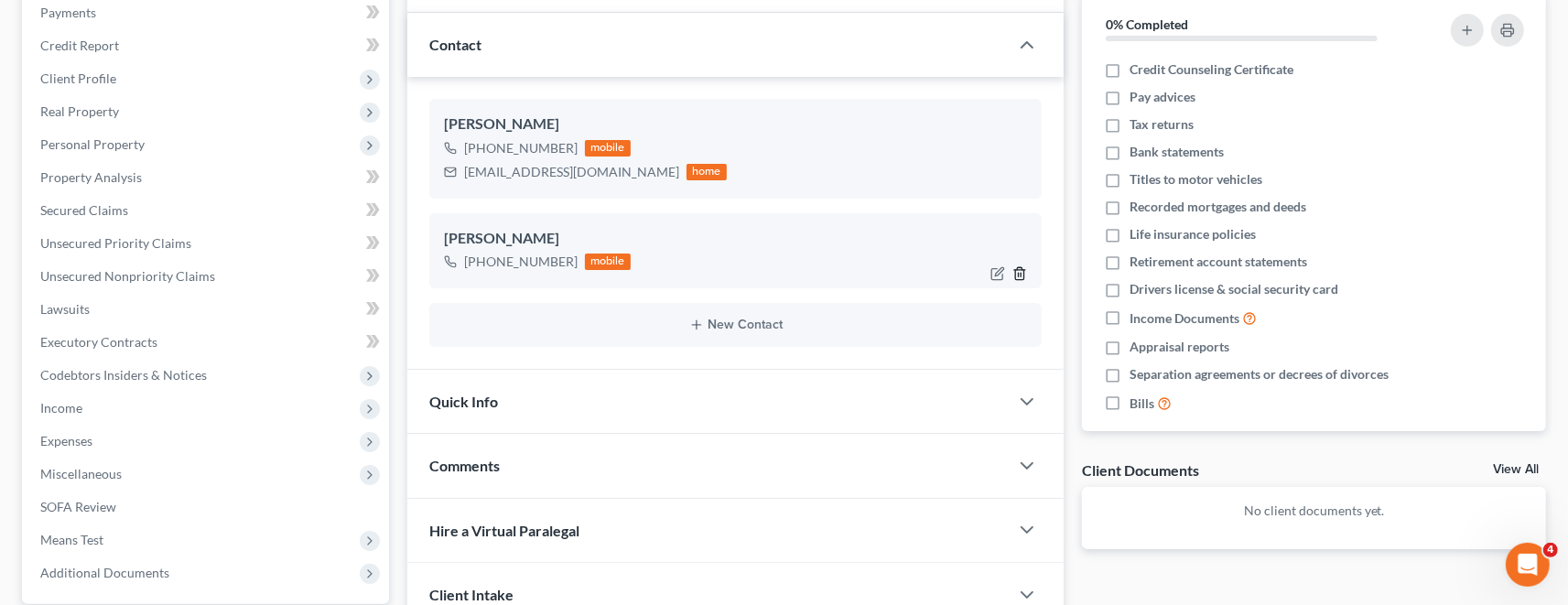
click at [1017, 270] on icon "button" at bounding box center [1019, 273] width 15 height 15
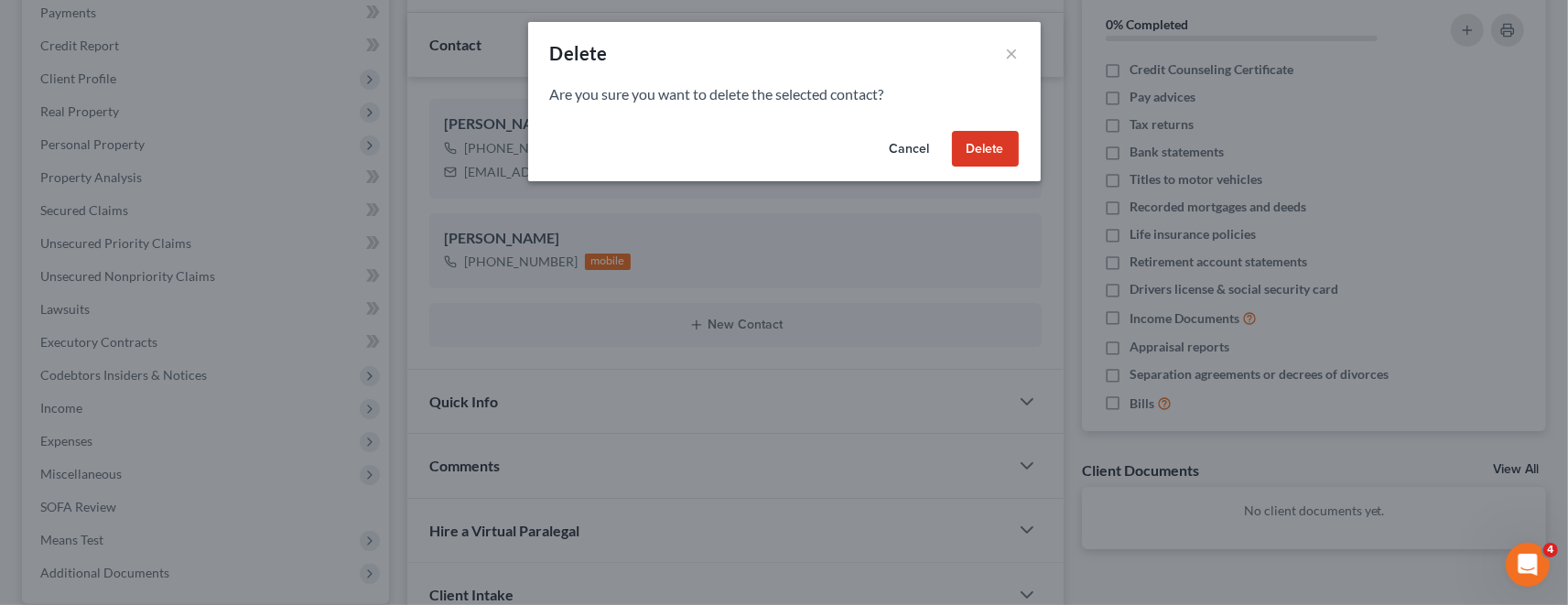
click at [1000, 153] on button "Delete" at bounding box center [985, 149] width 67 height 37
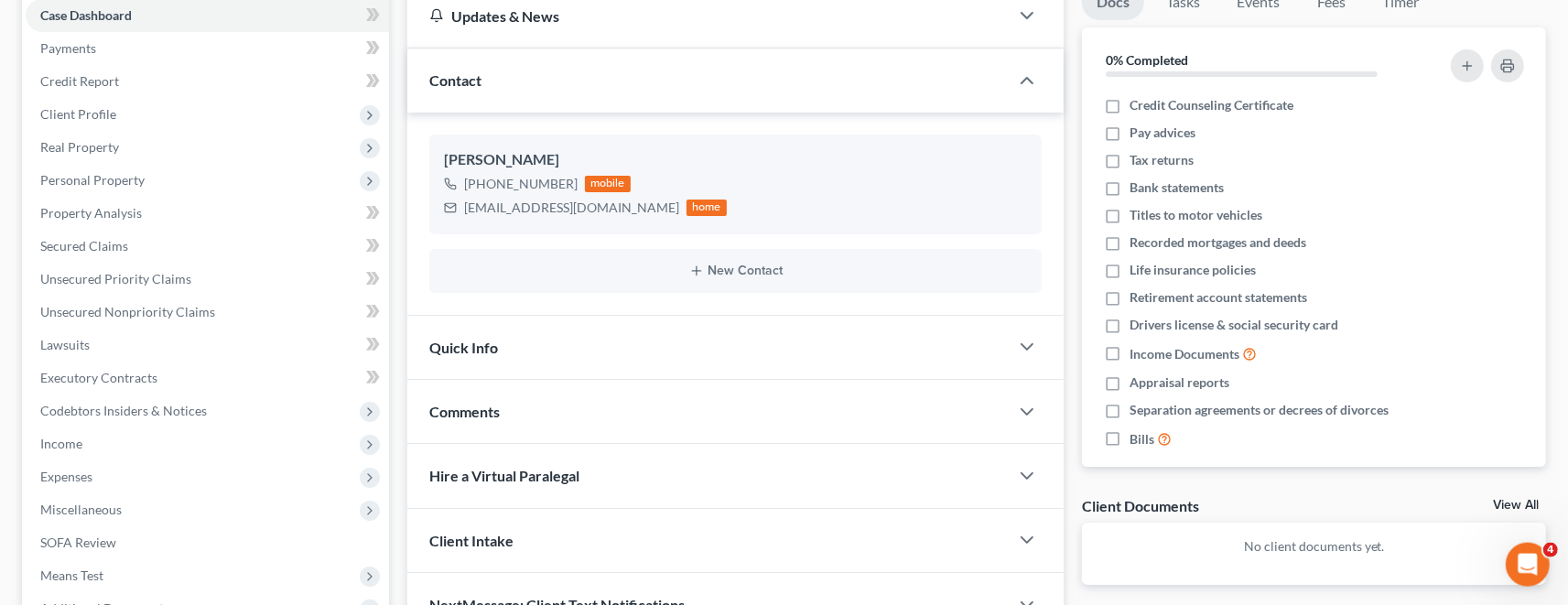
scroll to position [96, 0]
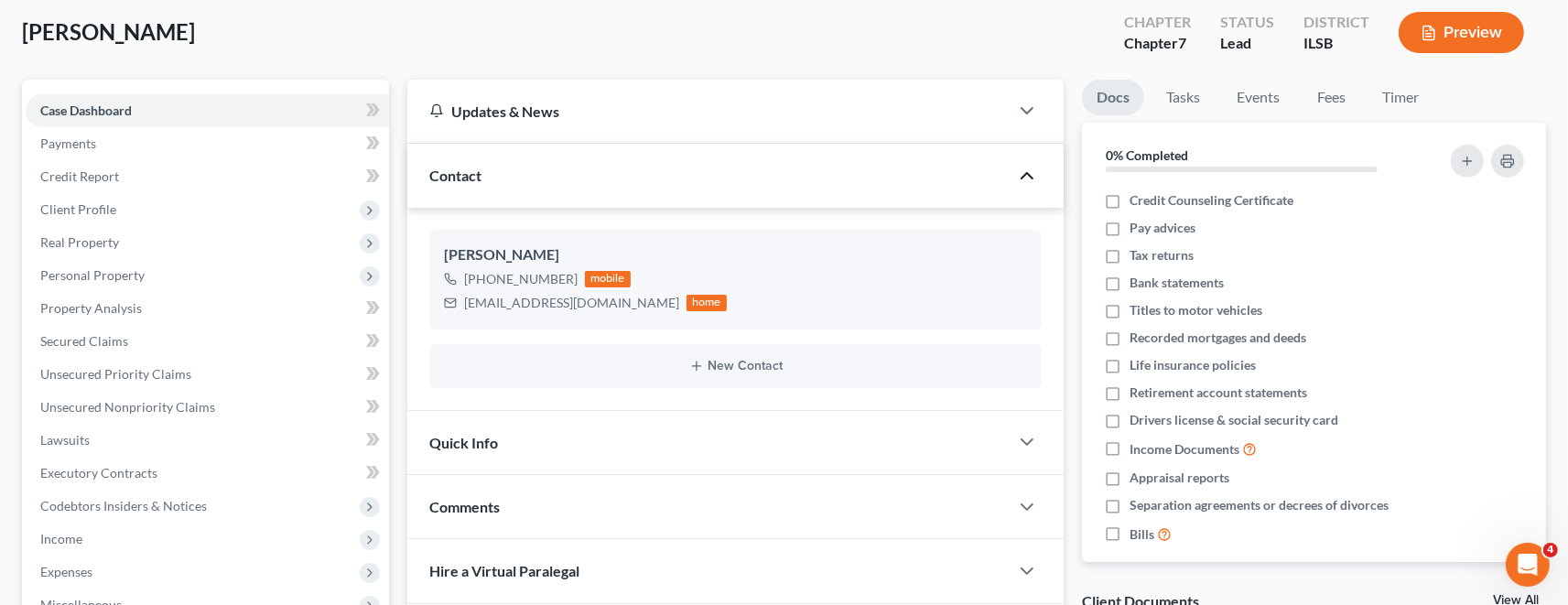
click at [1034, 178] on icon "button" at bounding box center [1027, 175] width 22 height 22
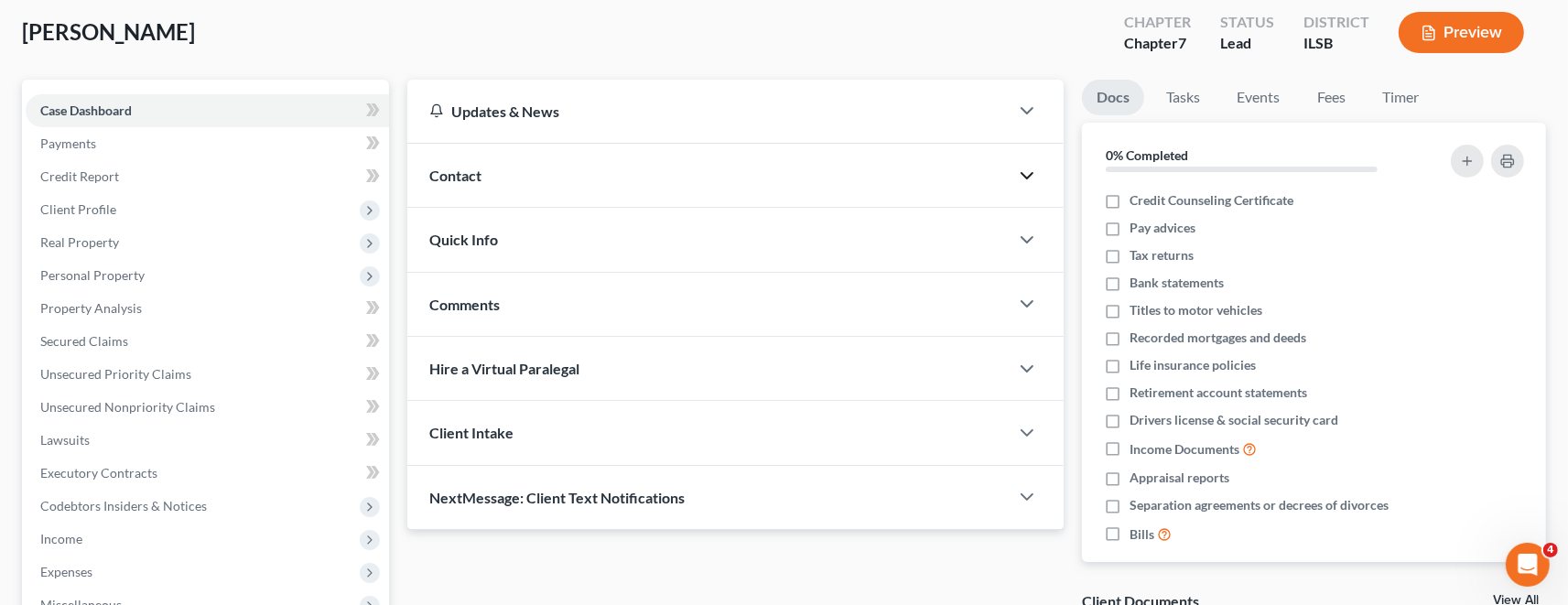
click at [502, 240] on div "Quick Info" at bounding box center [708, 239] width 601 height 63
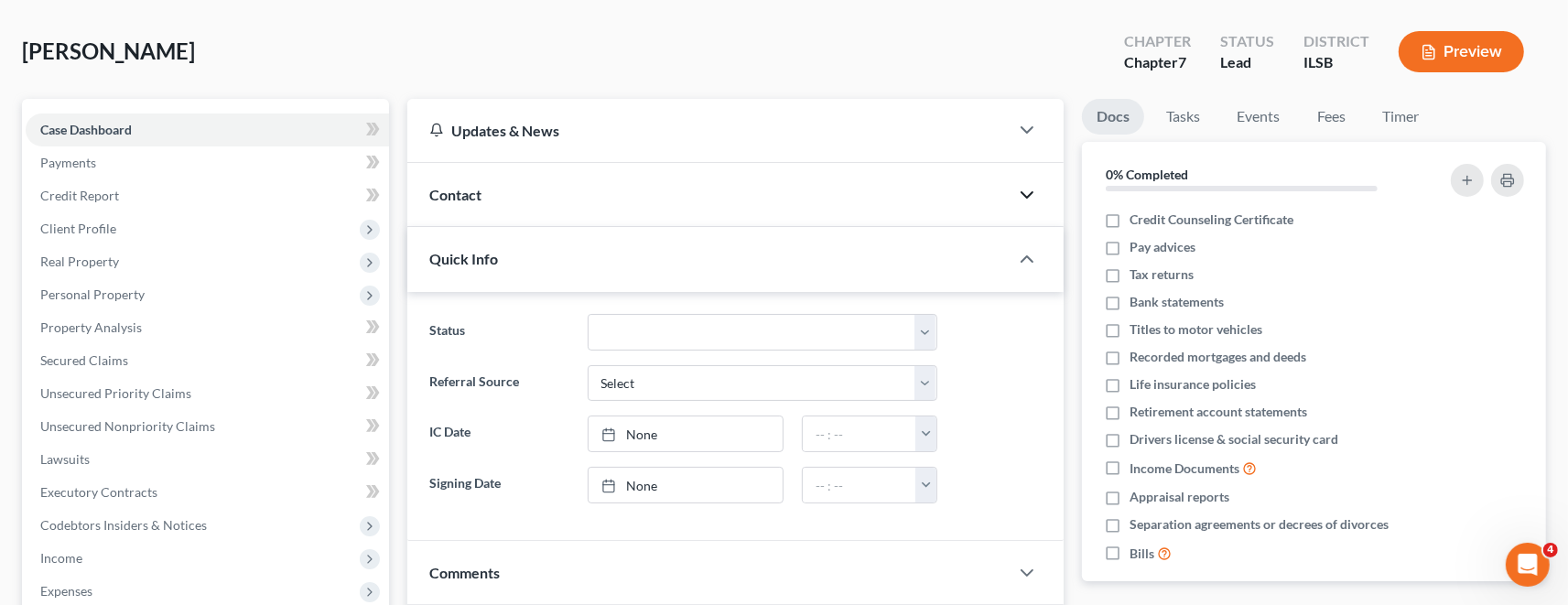
scroll to position [126, 0]
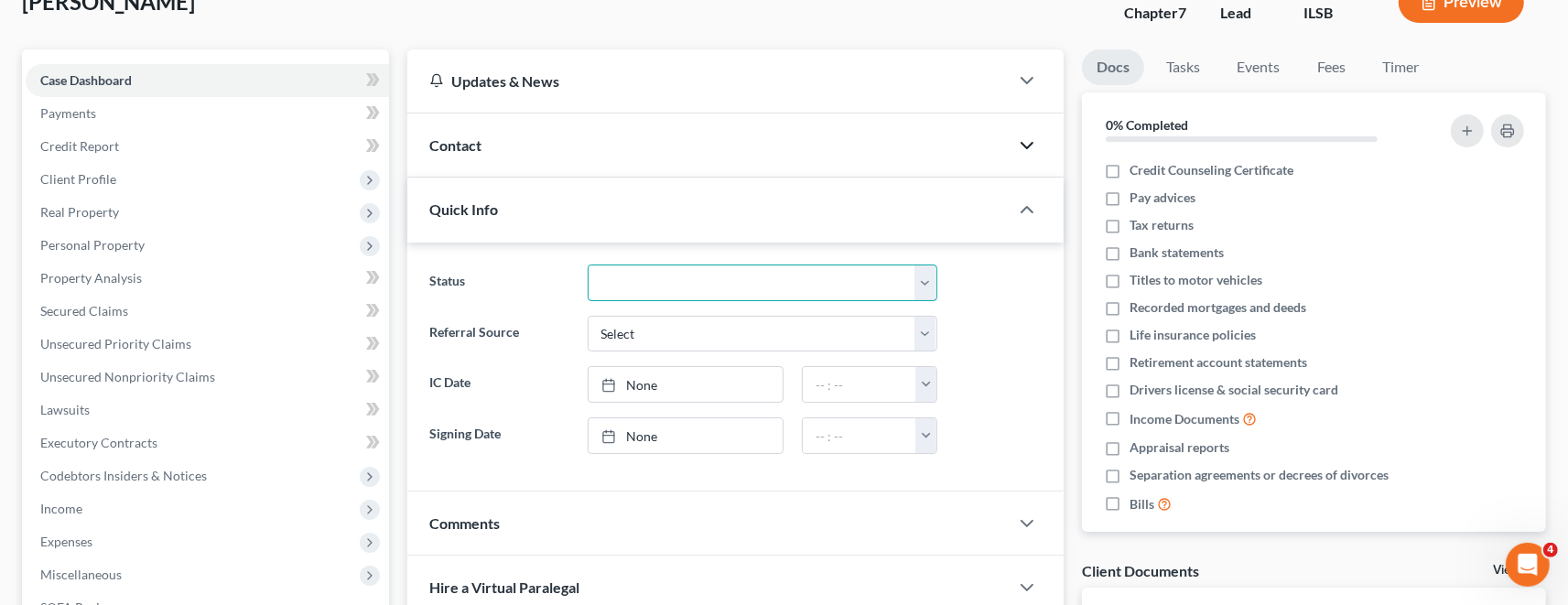
click at [588, 265] on select "Discharged Discharged & Reported Discharge Litigation Dismissal Notice Dismisse…" at bounding box center [762, 283] width 350 height 37
select select "9"
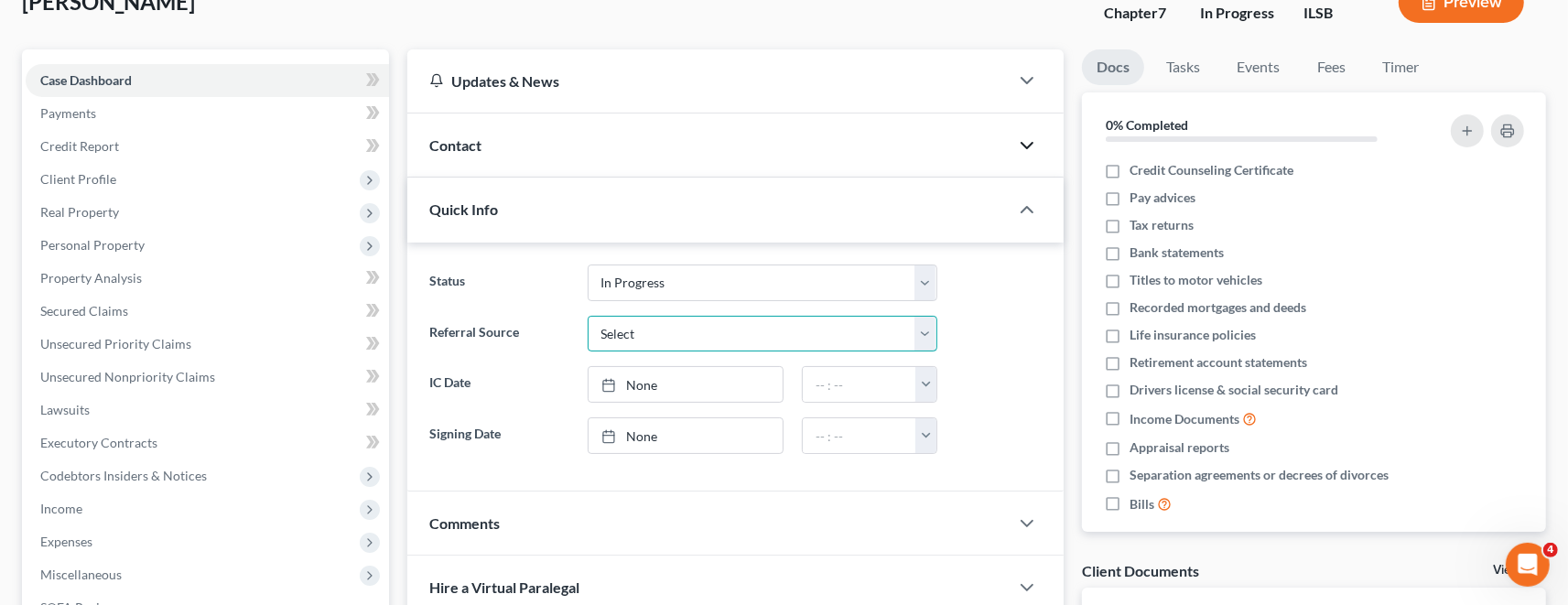
click at [588, 316] on select "Select Word Of Mouth Previous Clients Direct Mail Website Google Search Modern …" at bounding box center [762, 334] width 350 height 37
select select "4"
click option "Google Search" at bounding box center [0, 0] width 0 height 0
click at [652, 334] on select "Select Word Of Mouth Previous Clients Direct Mail Website Google Search Modern …" at bounding box center [762, 334] width 350 height 37
type input "[DATE]"
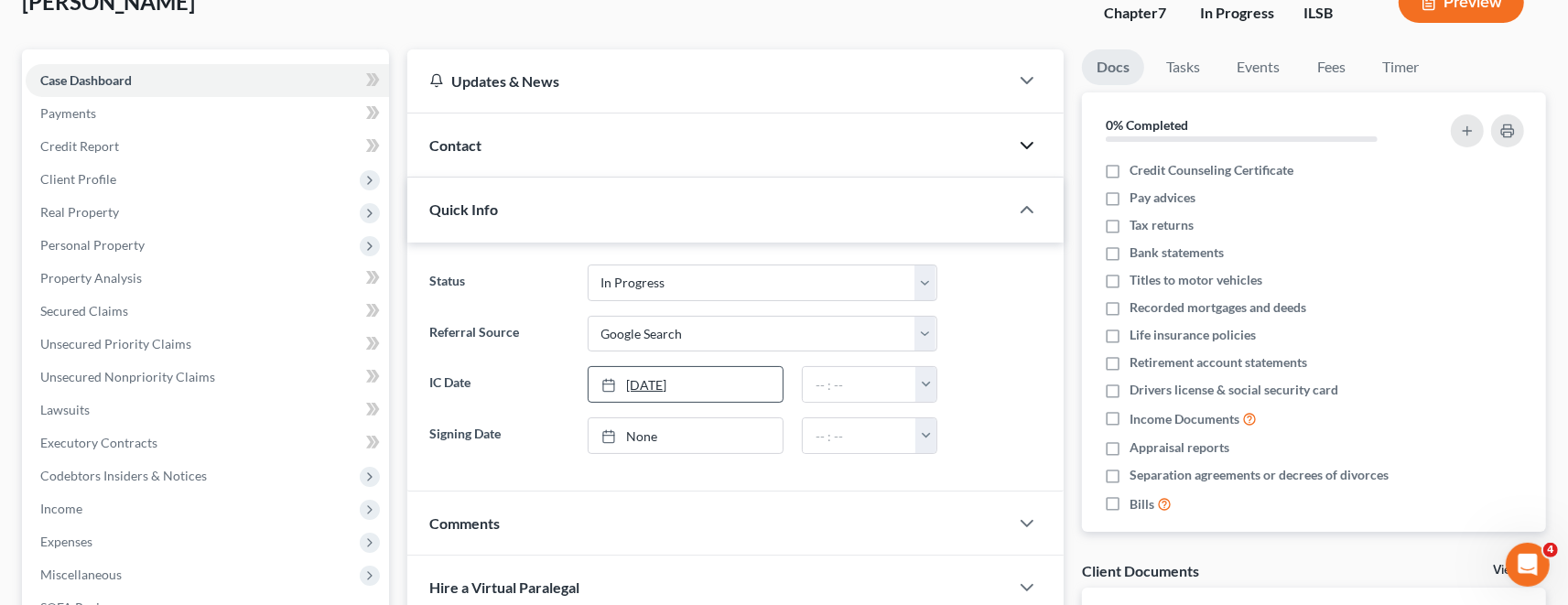
click at [652, 383] on link "[DATE]" at bounding box center [686, 384] width 195 height 35
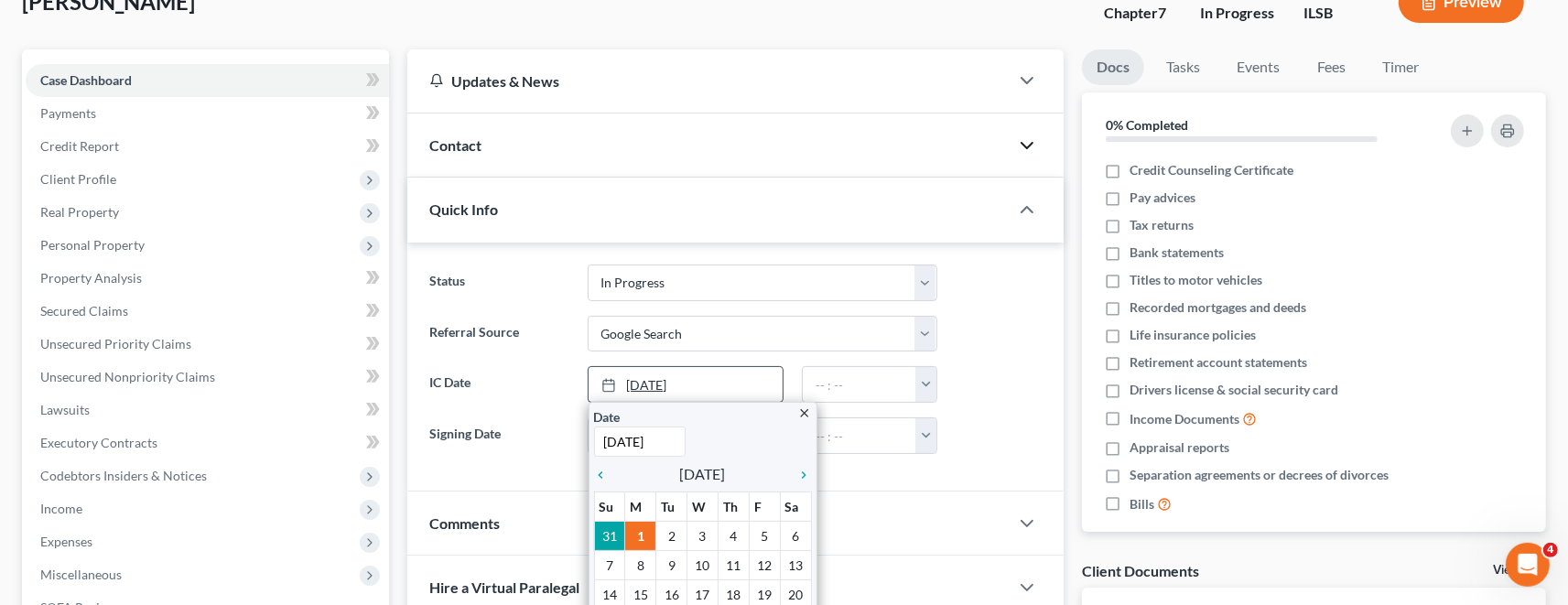
click at [653, 377] on link "[DATE]" at bounding box center [686, 384] width 195 height 35
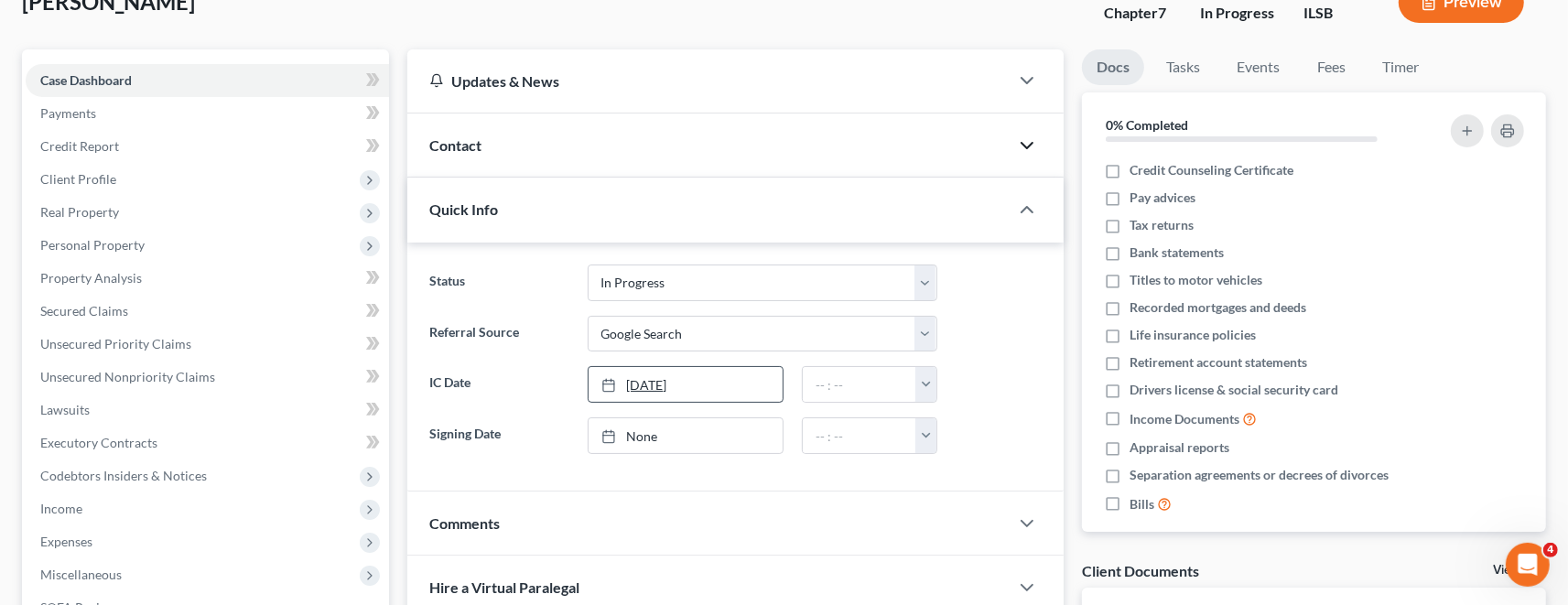
scroll to position [25, 0]
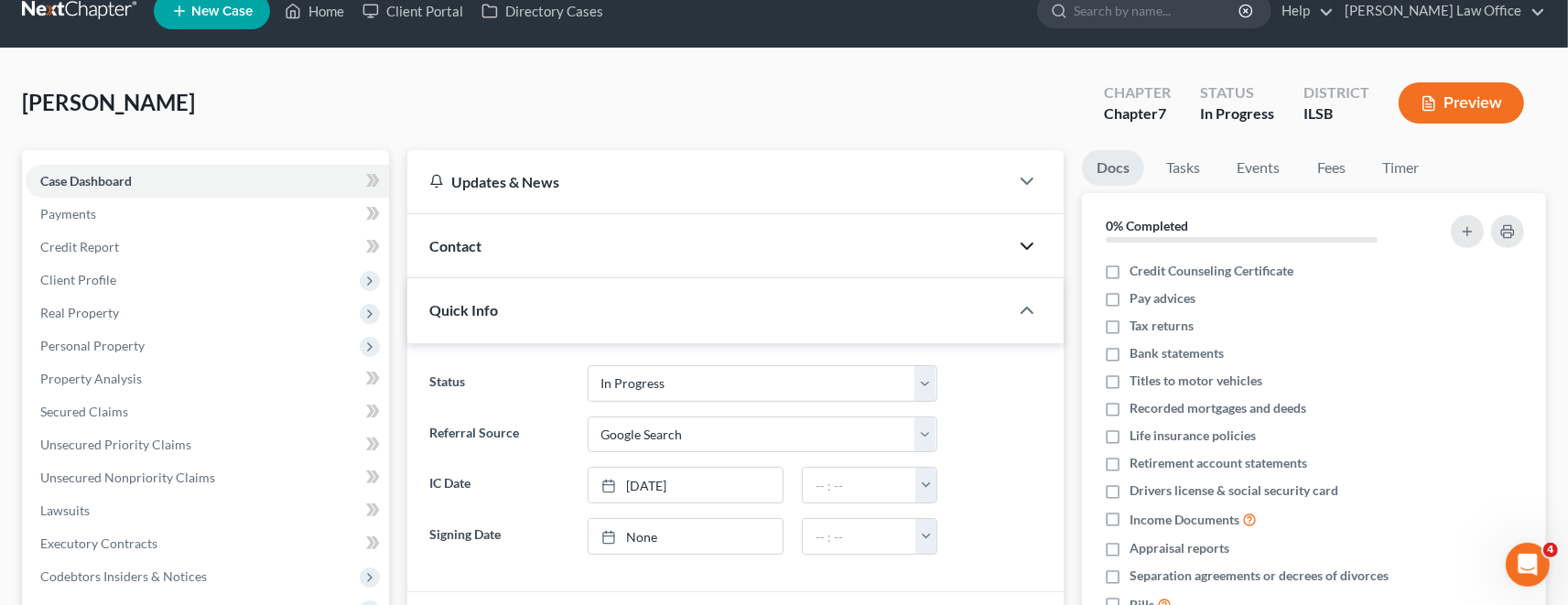
click at [488, 480] on label "IC Date" at bounding box center [498, 485] width 157 height 37
click at [496, 528] on label "Signing Date" at bounding box center [498, 536] width 157 height 37
type input "[DATE]"
click at [634, 528] on link "None" at bounding box center [686, 536] width 195 height 35
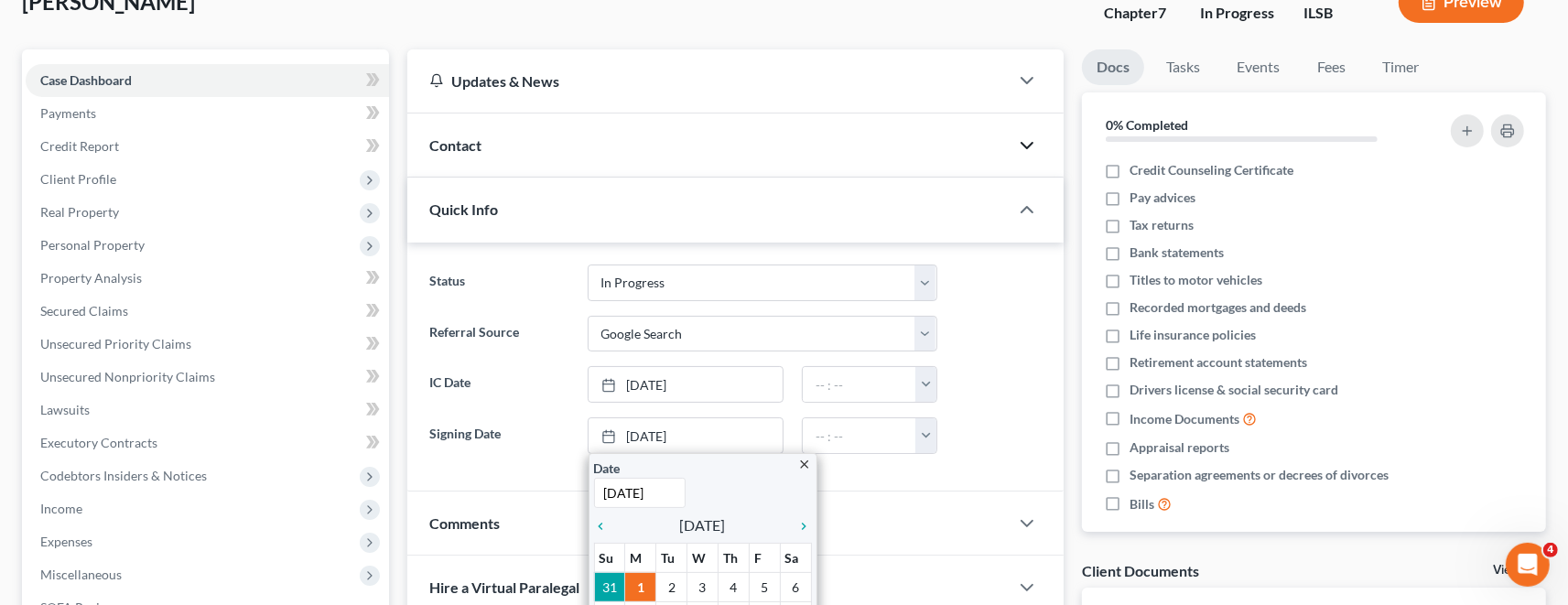
scroll to position [227, 0]
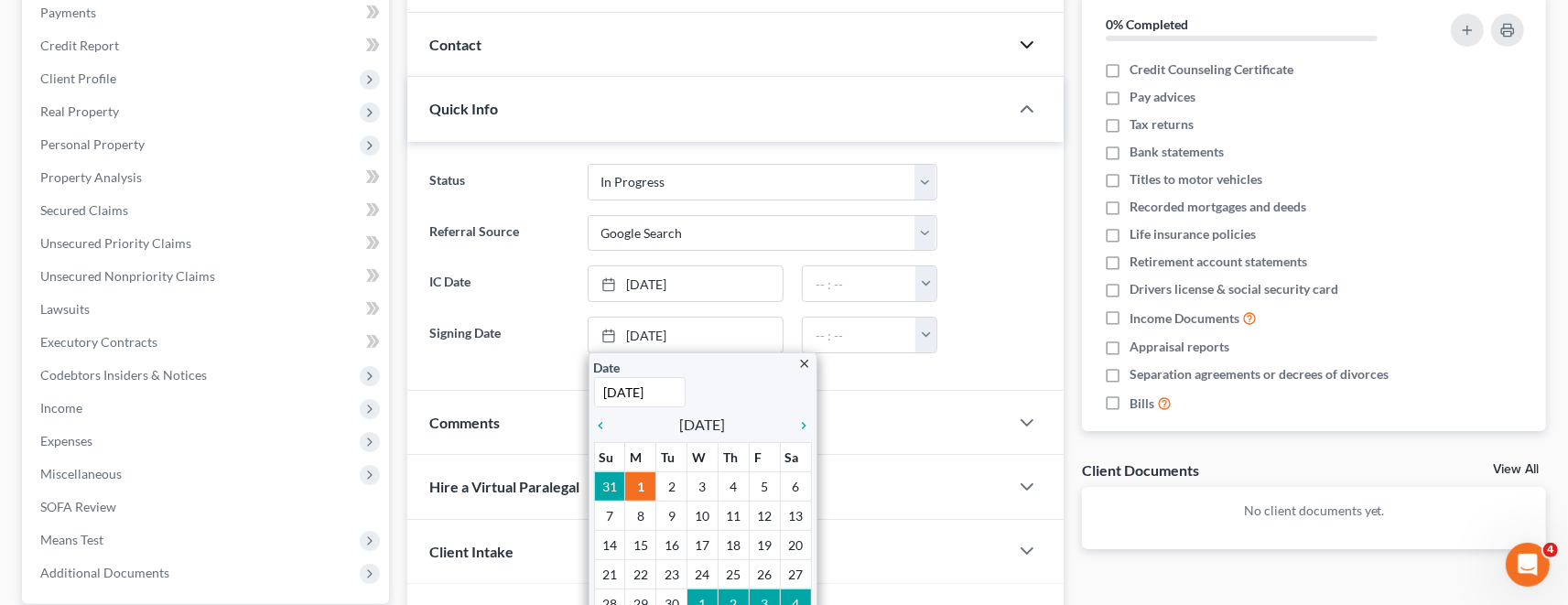
click at [526, 426] on div "Comments" at bounding box center [708, 422] width 601 height 63
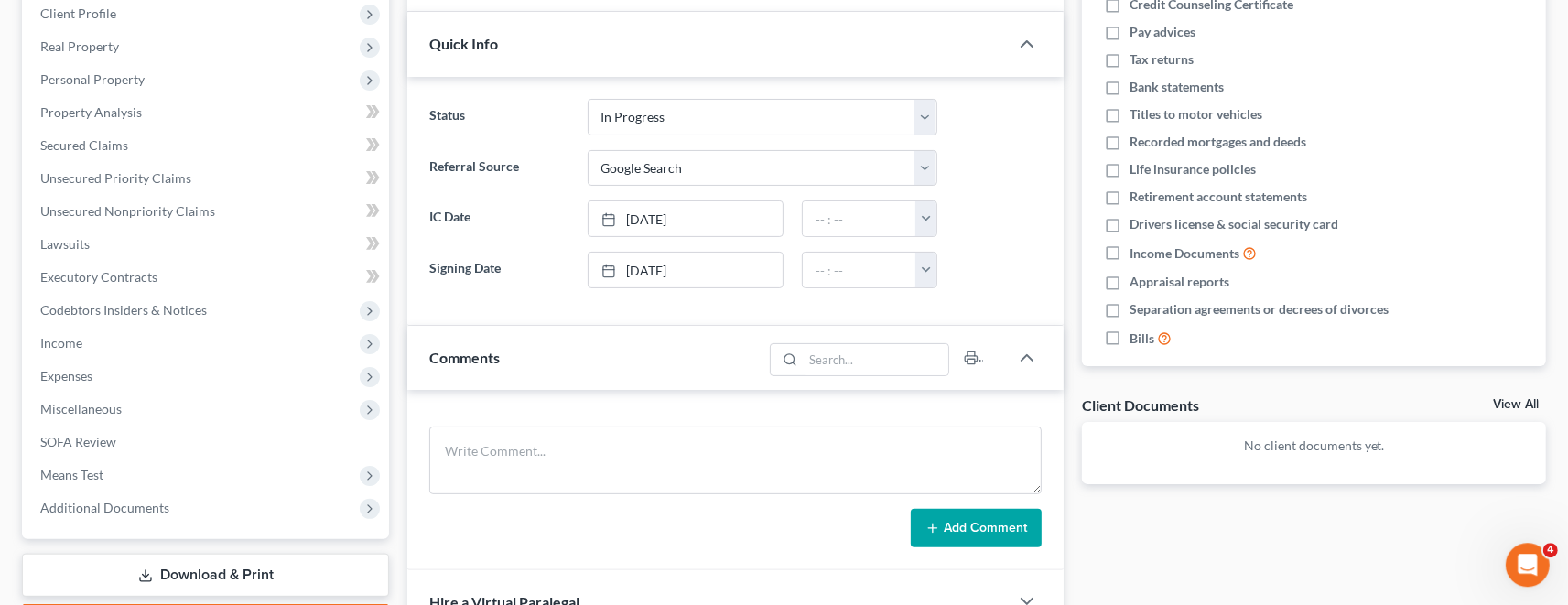
scroll to position [328, 0]
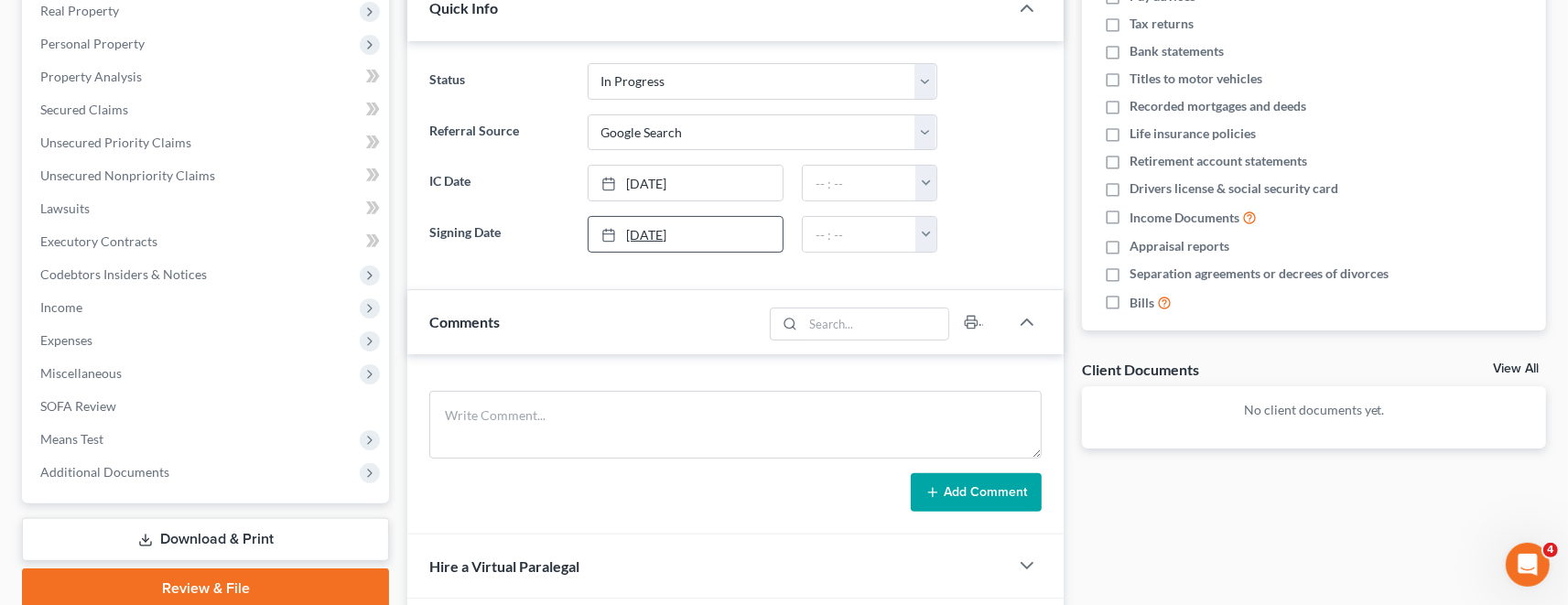
click at [690, 233] on link "[DATE]" at bounding box center [686, 235] width 195 height 35
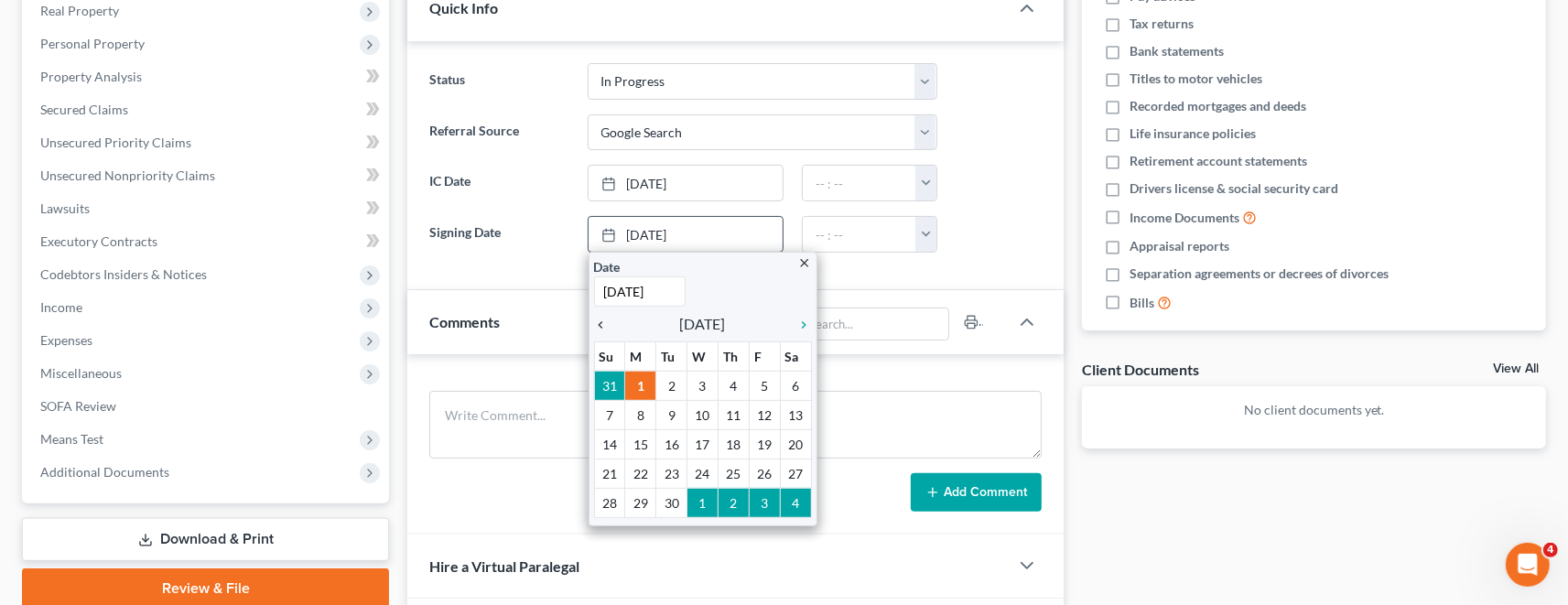
click at [604, 320] on icon "chevron_left" at bounding box center [606, 324] width 24 height 15
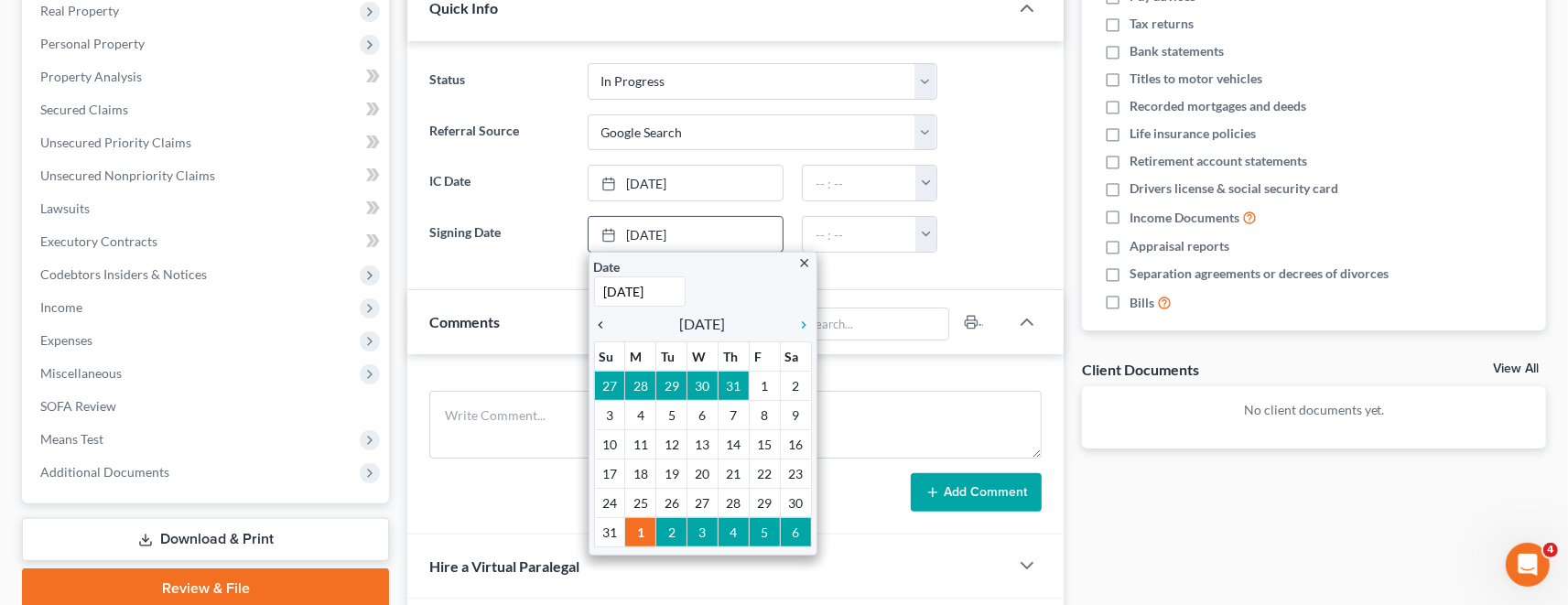
click at [604, 320] on icon "chevron_left" at bounding box center [606, 324] width 24 height 15
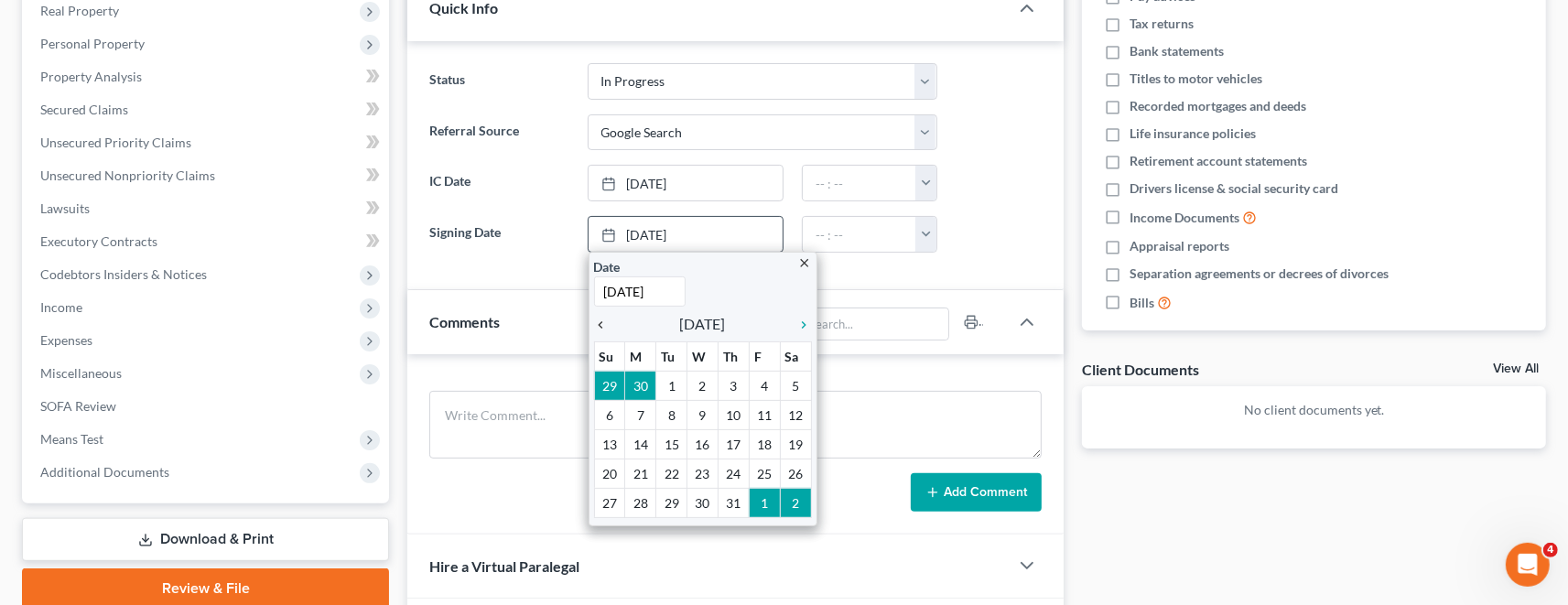
click at [604, 320] on icon "chevron_left" at bounding box center [606, 324] width 24 height 15
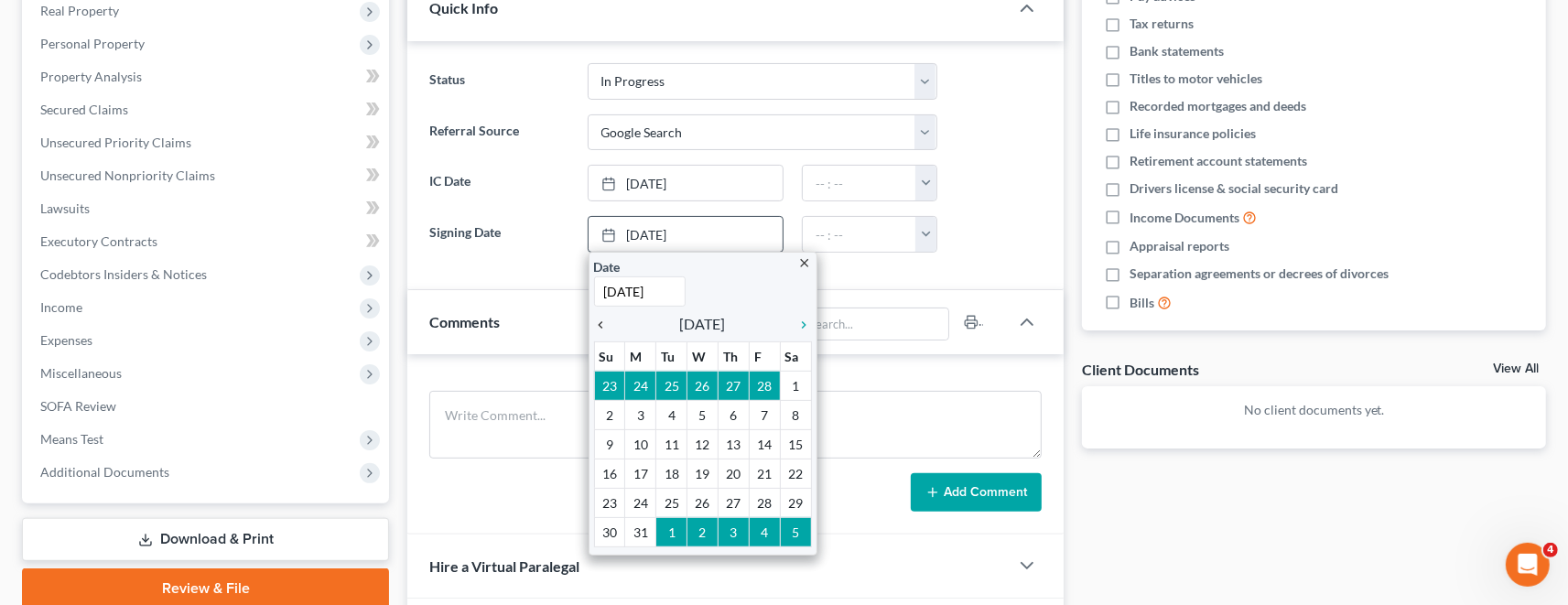
click at [604, 320] on icon "chevron_left" at bounding box center [606, 324] width 24 height 15
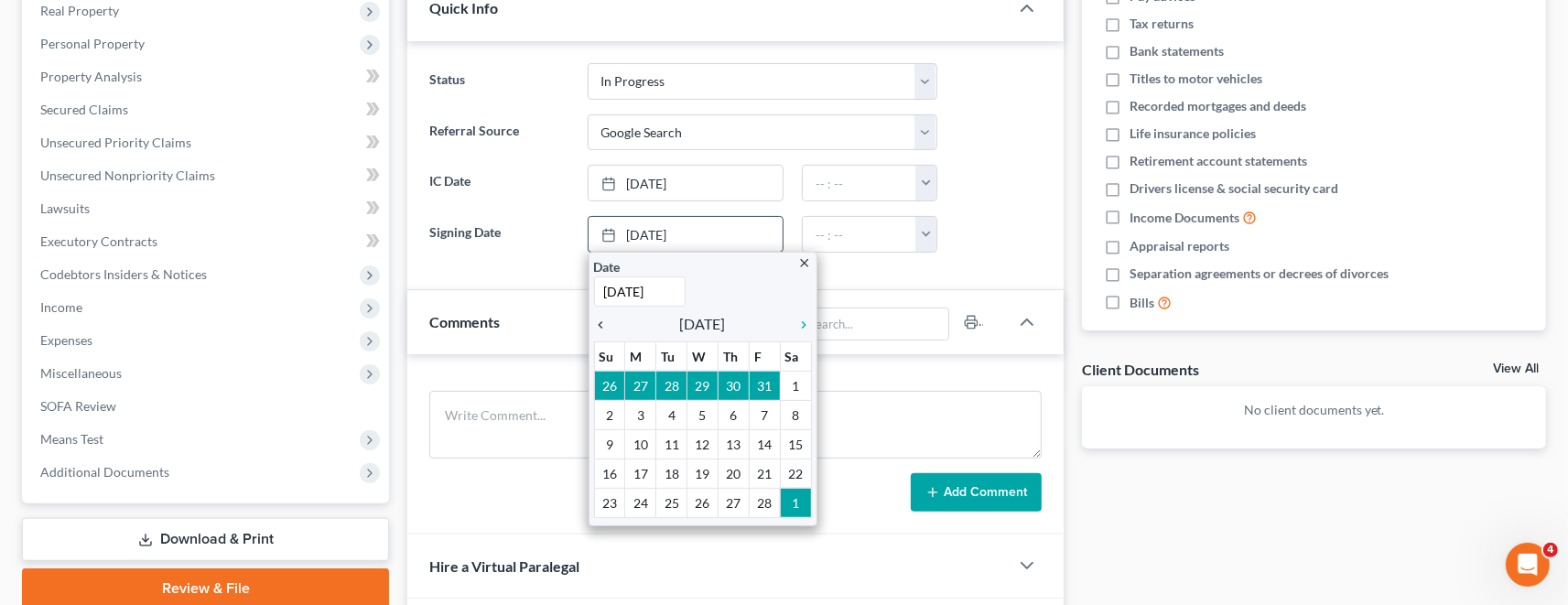
click at [604, 320] on icon "chevron_left" at bounding box center [606, 324] width 24 height 15
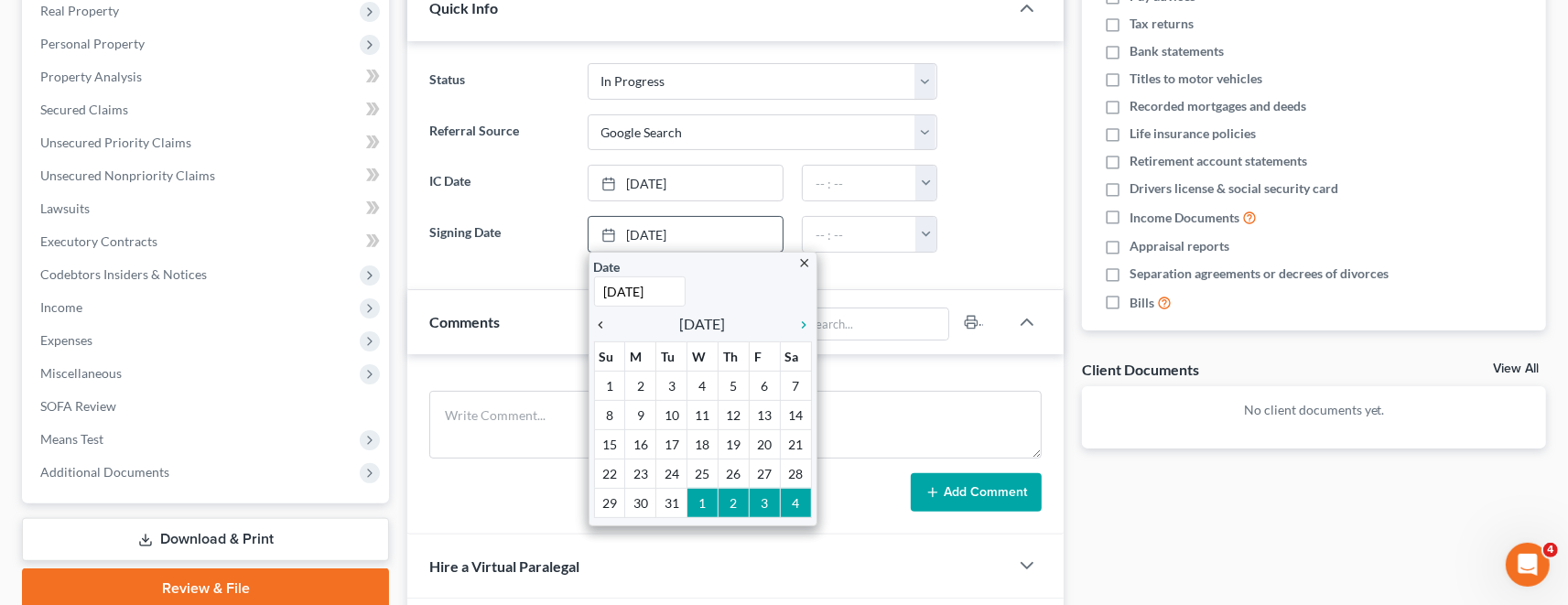
click at [604, 320] on icon "chevron_left" at bounding box center [606, 324] width 24 height 15
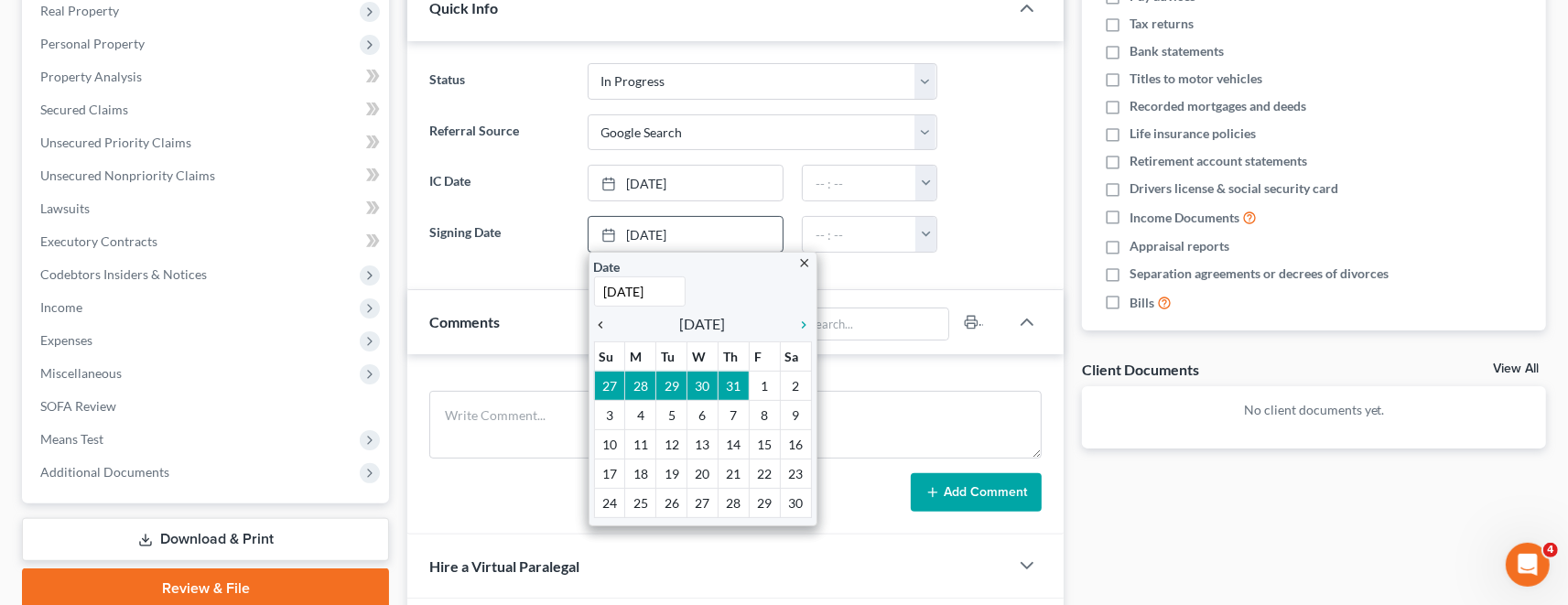
click at [604, 320] on icon "chevron_left" at bounding box center [606, 324] width 24 height 15
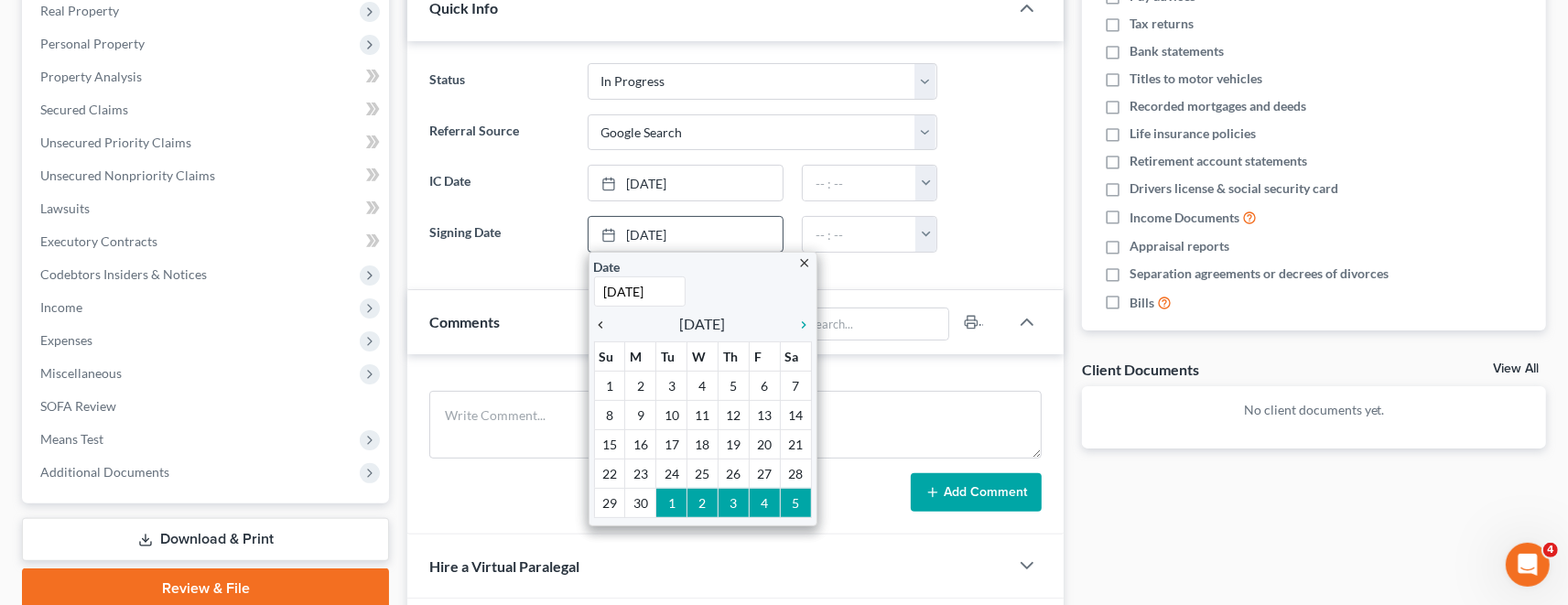
click at [604, 320] on icon "chevron_left" at bounding box center [606, 324] width 24 height 15
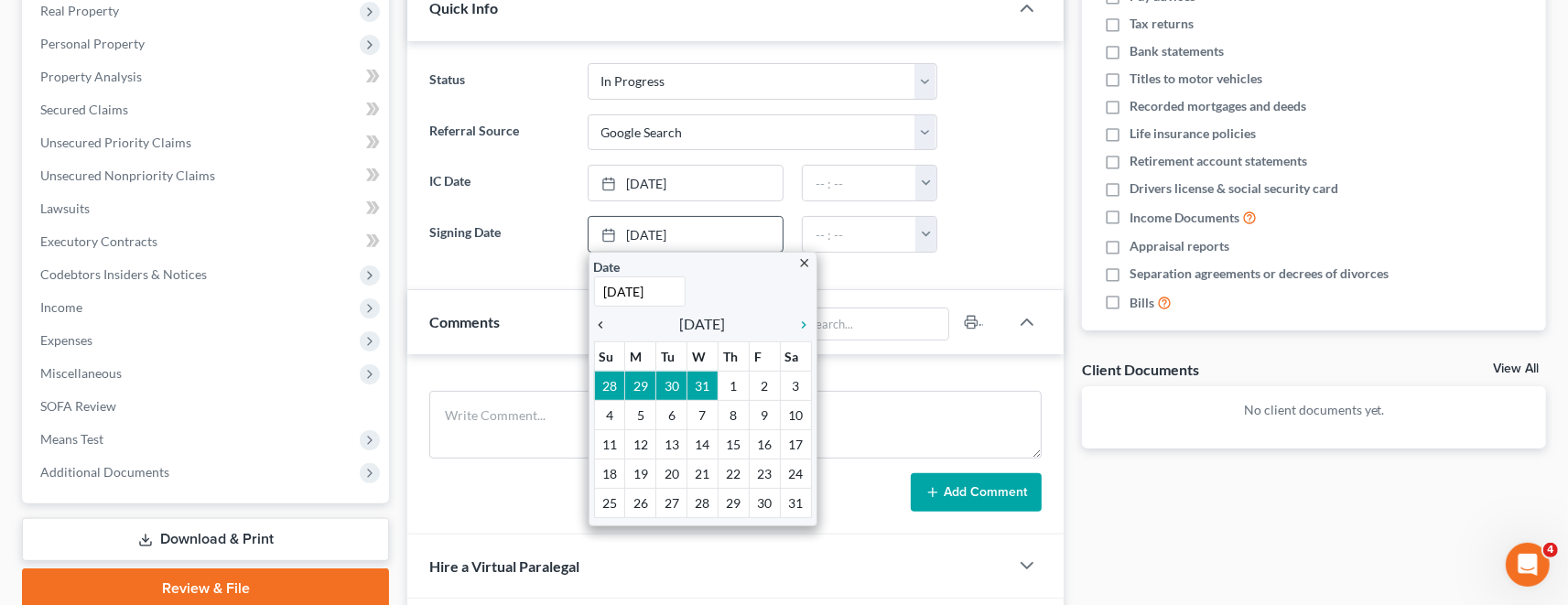
click at [604, 320] on icon "chevron_left" at bounding box center [606, 324] width 24 height 15
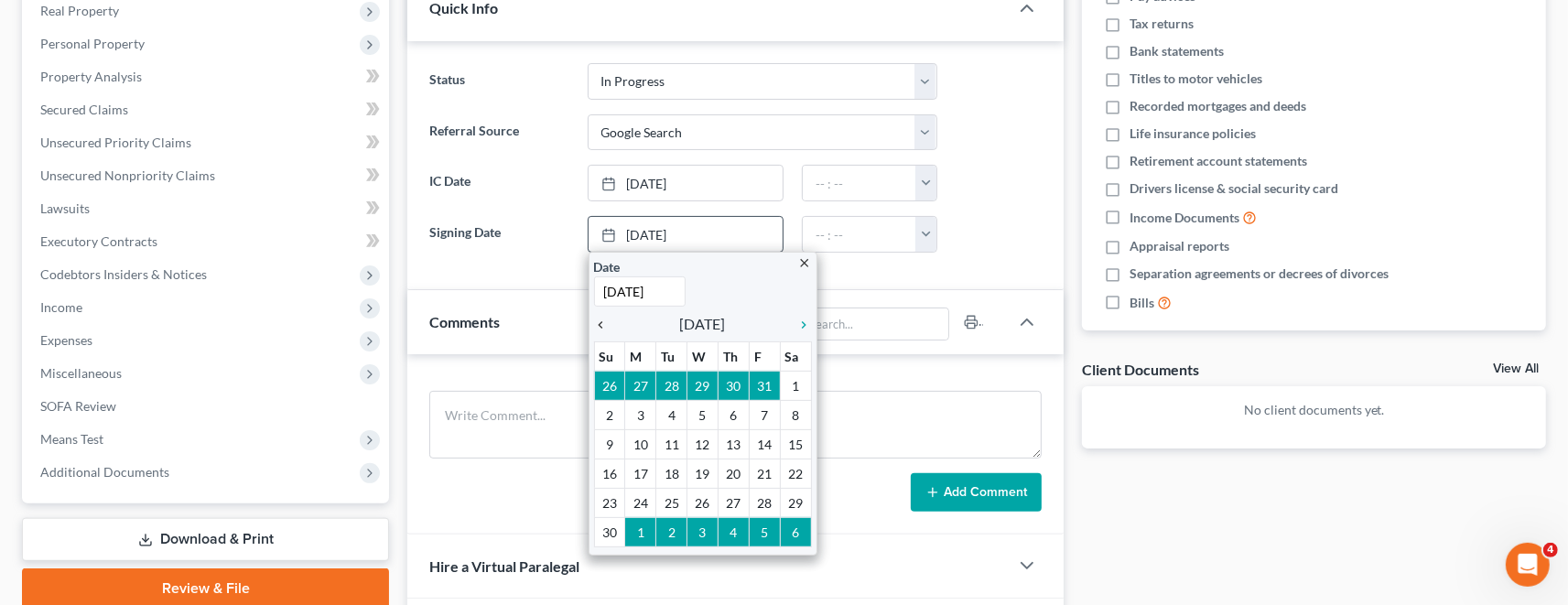
click at [604, 320] on icon "chevron_left" at bounding box center [606, 324] width 24 height 15
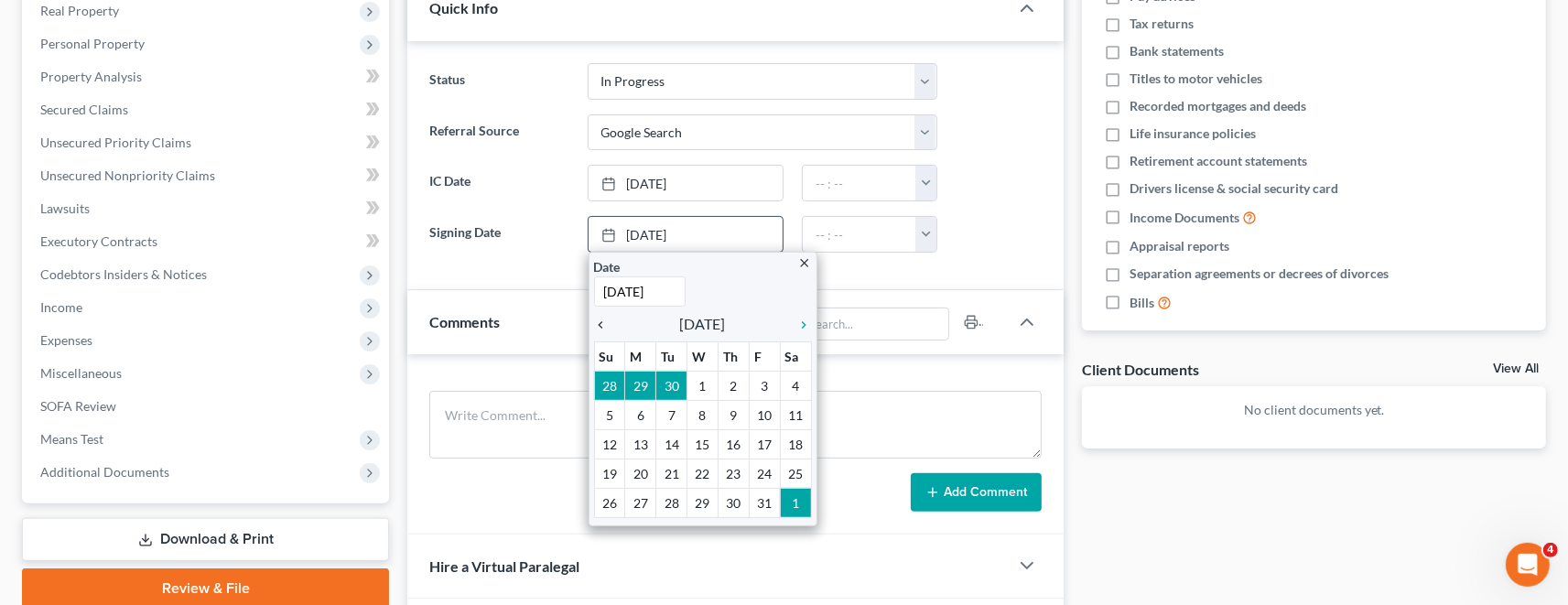
click at [604, 320] on icon "chevron_left" at bounding box center [606, 324] width 24 height 15
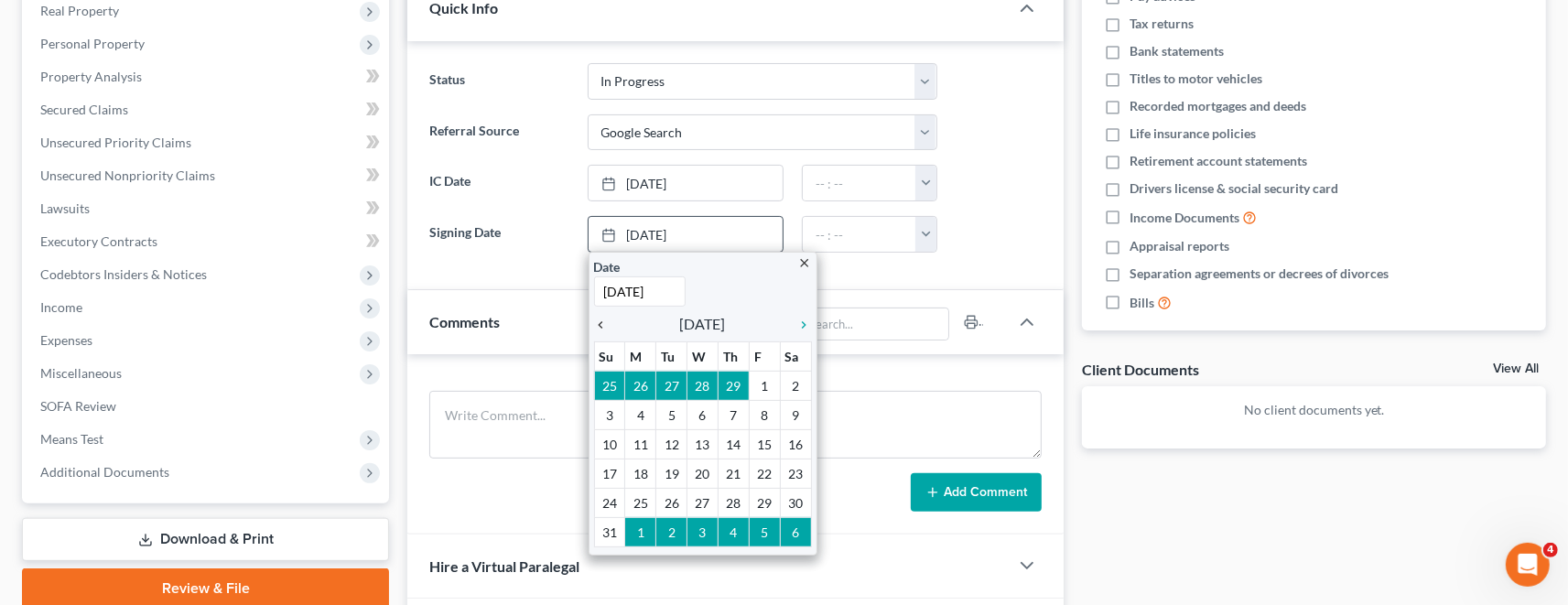
click at [604, 320] on icon "chevron_left" at bounding box center [606, 324] width 24 height 15
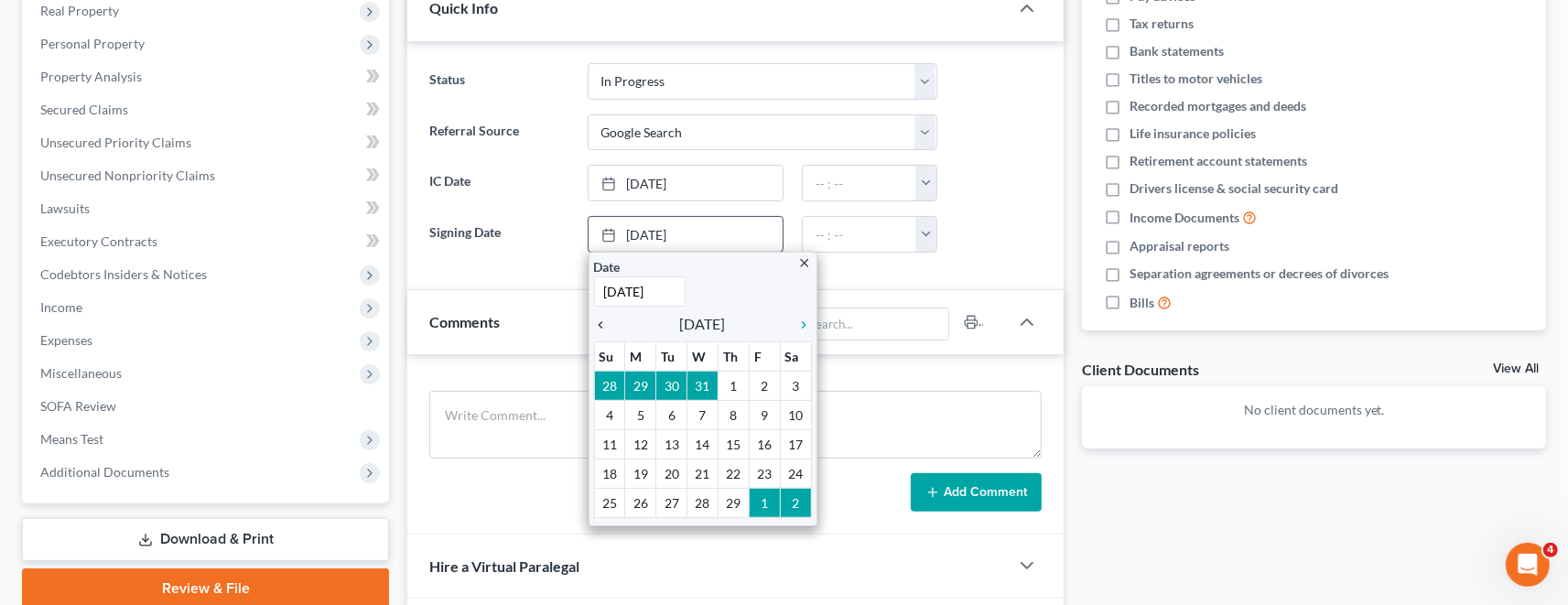
click at [604, 320] on icon "chevron_left" at bounding box center [606, 324] width 24 height 15
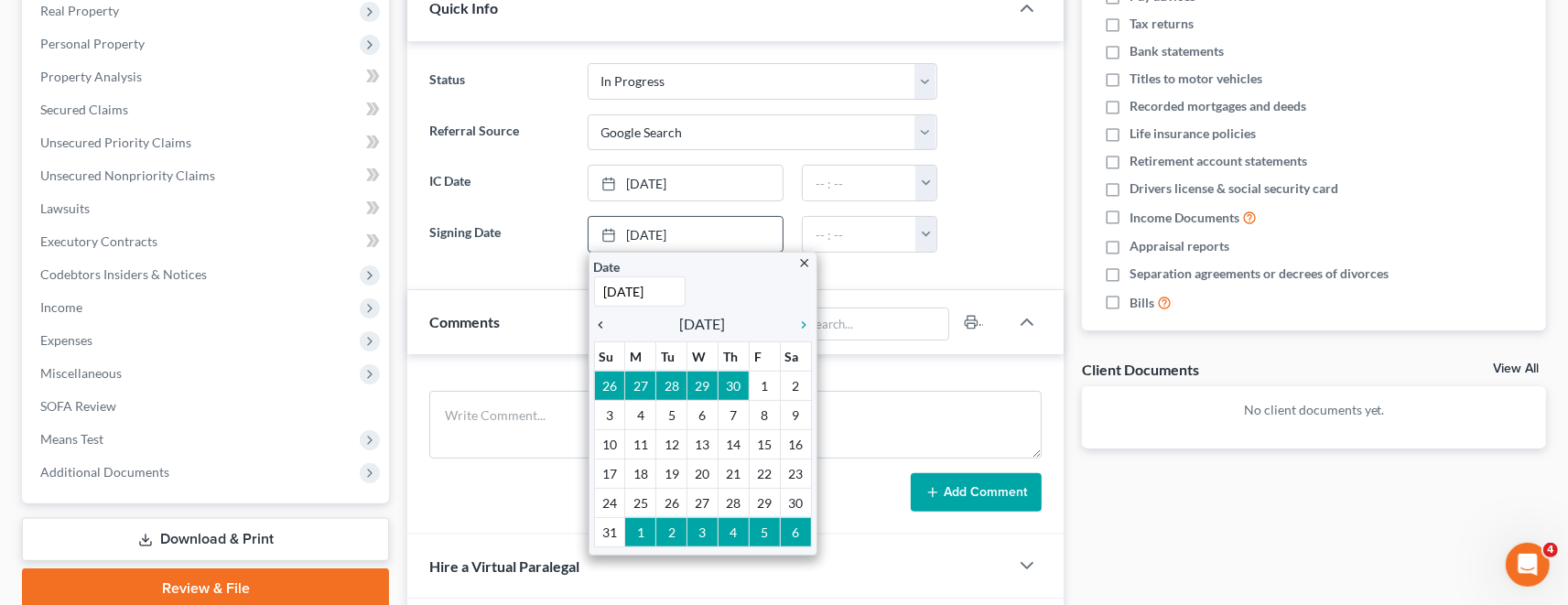
click at [604, 320] on icon "chevron_left" at bounding box center [606, 324] width 24 height 15
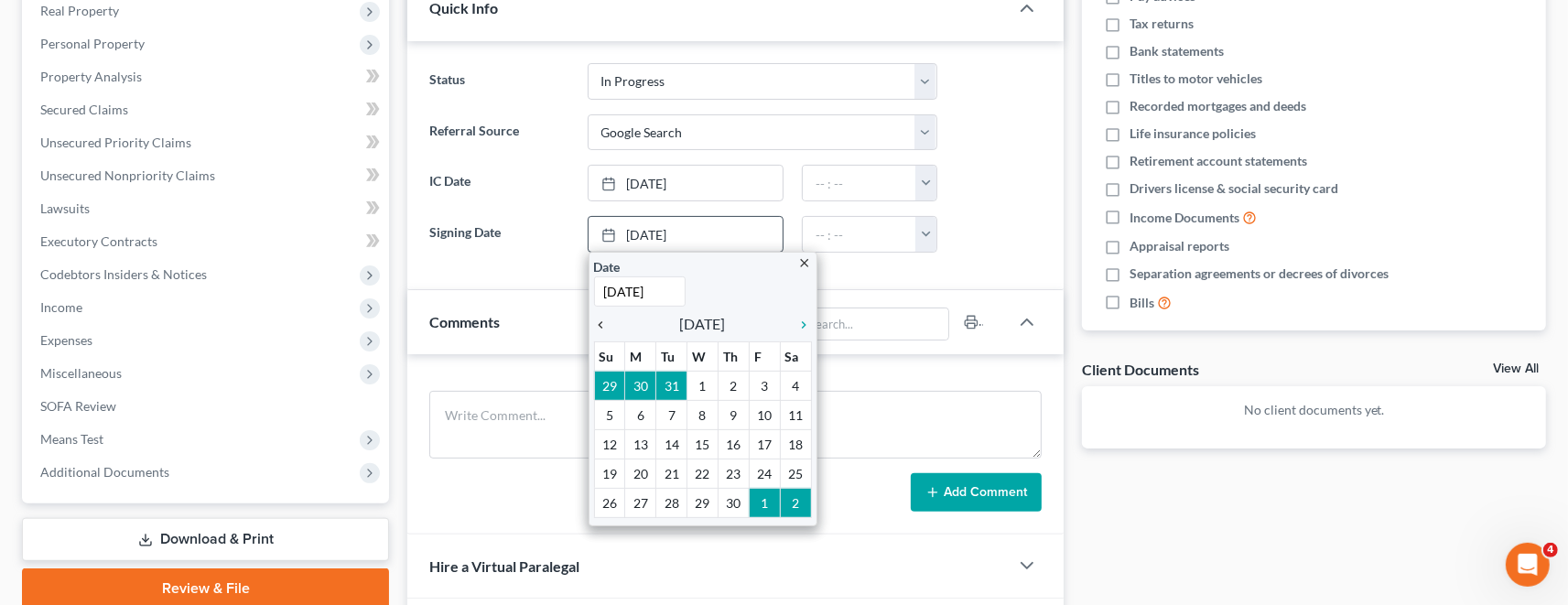
click at [604, 320] on icon "chevron_left" at bounding box center [606, 324] width 24 height 15
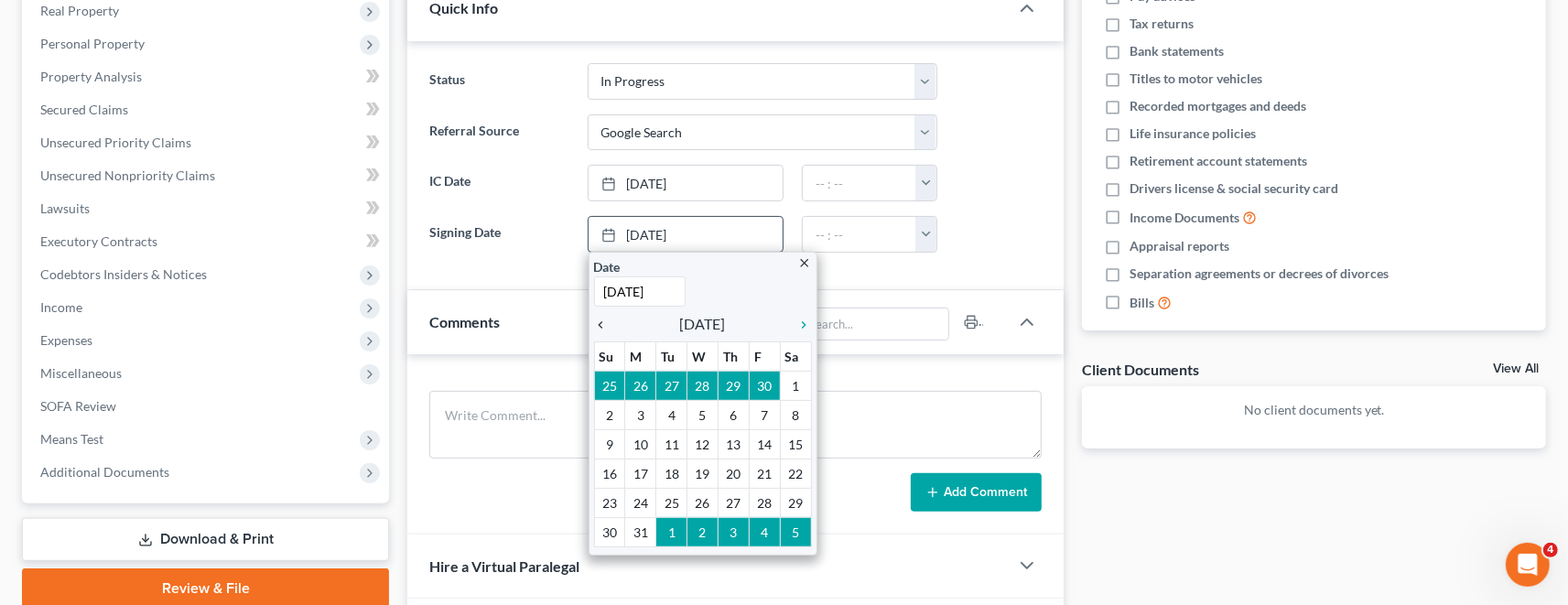
click at [604, 320] on icon "chevron_left" at bounding box center [606, 324] width 24 height 15
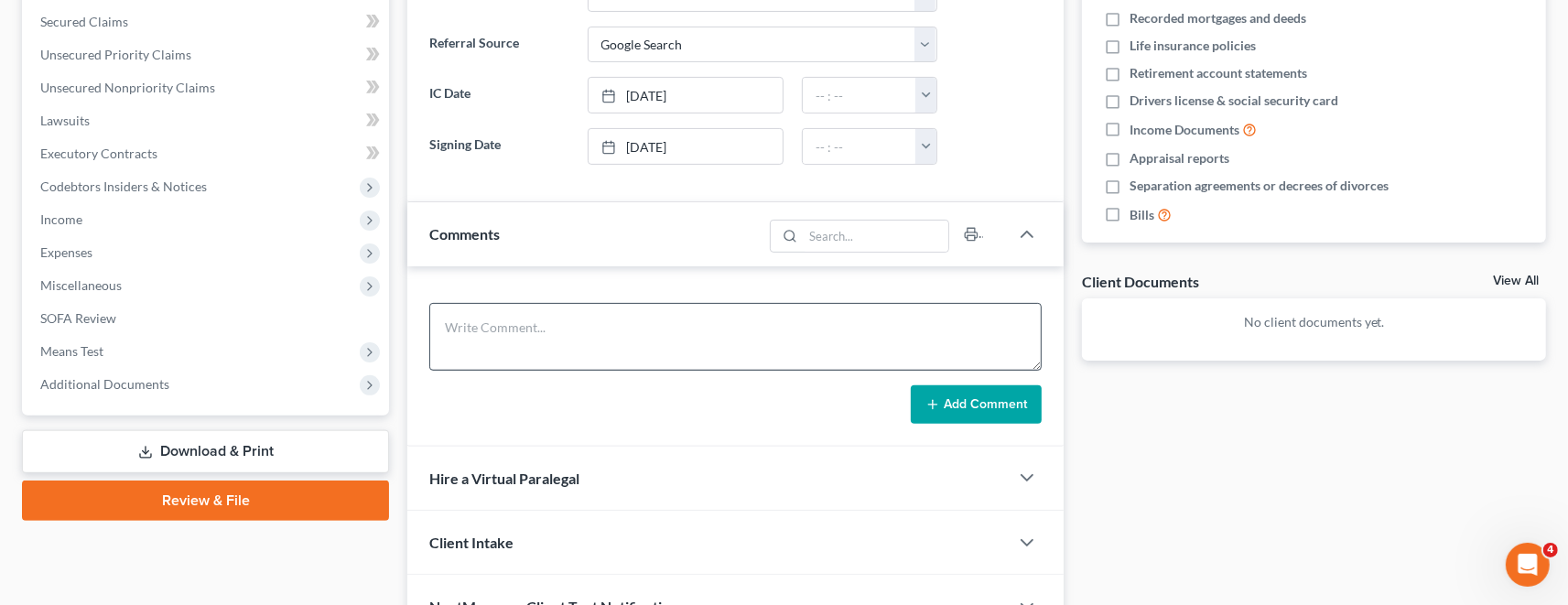
scroll to position [315, 0]
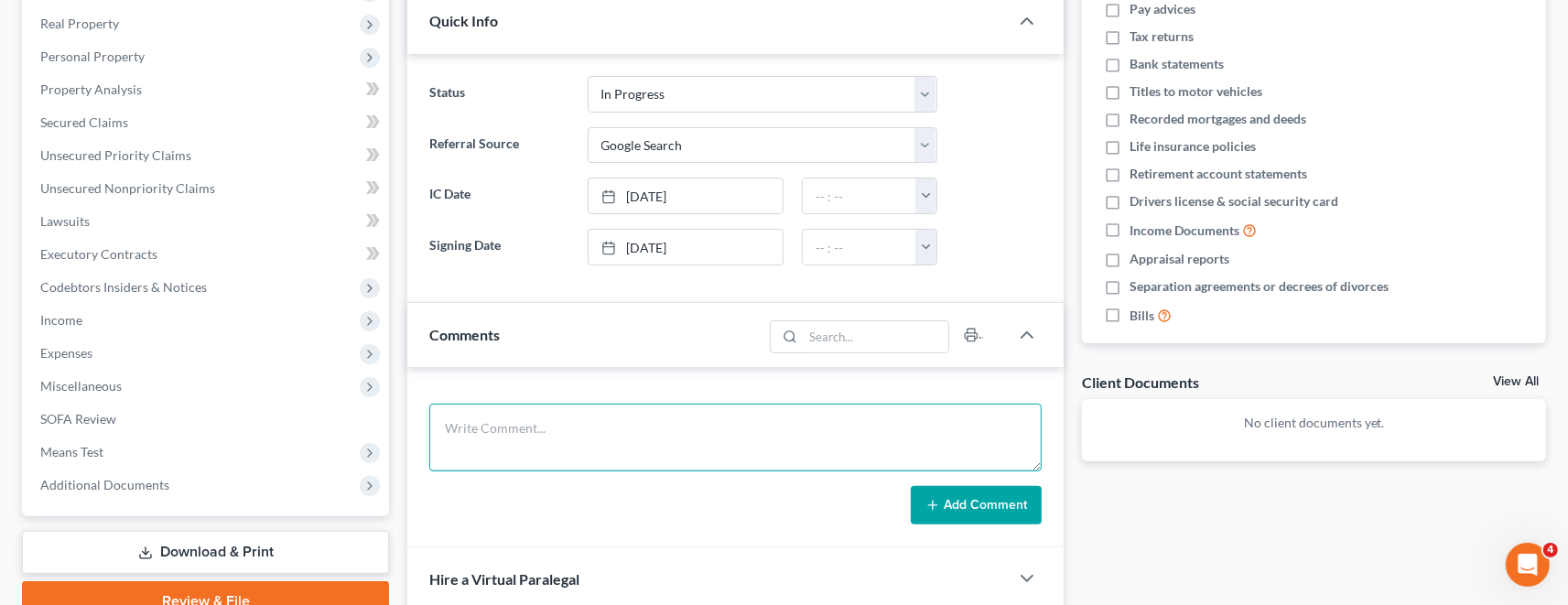
click at [601, 417] on textarea at bounding box center [735, 437] width 612 height 68
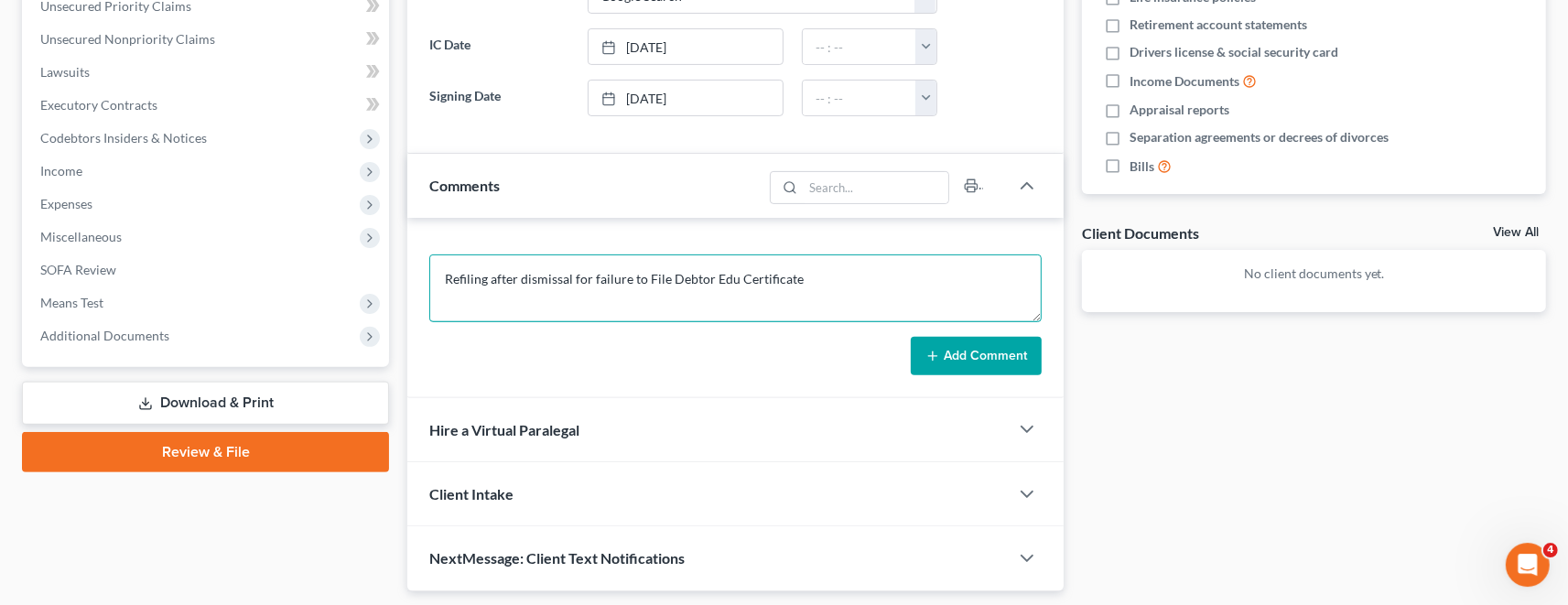
scroll to position [516, 0]
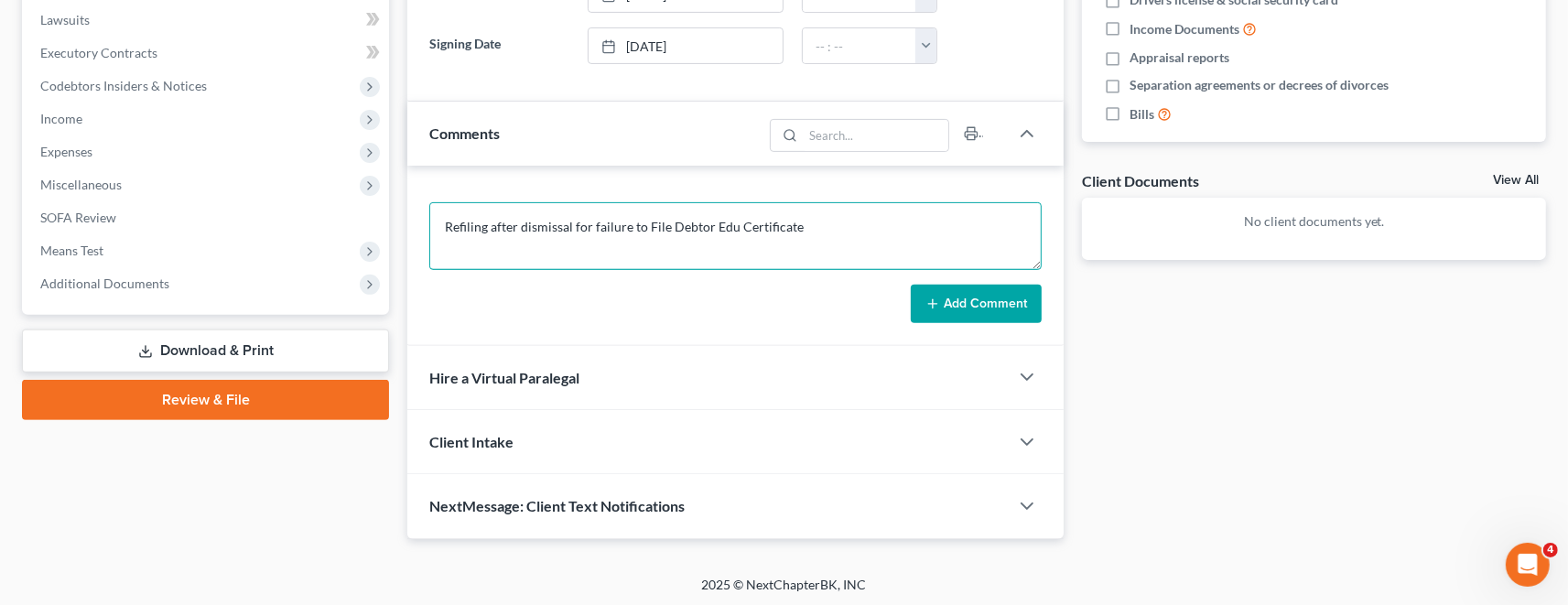
type textarea "Refiling after dismissal for failure to File Debtor Edu Certificate"
